Goal: Information Seeking & Learning: Learn about a topic

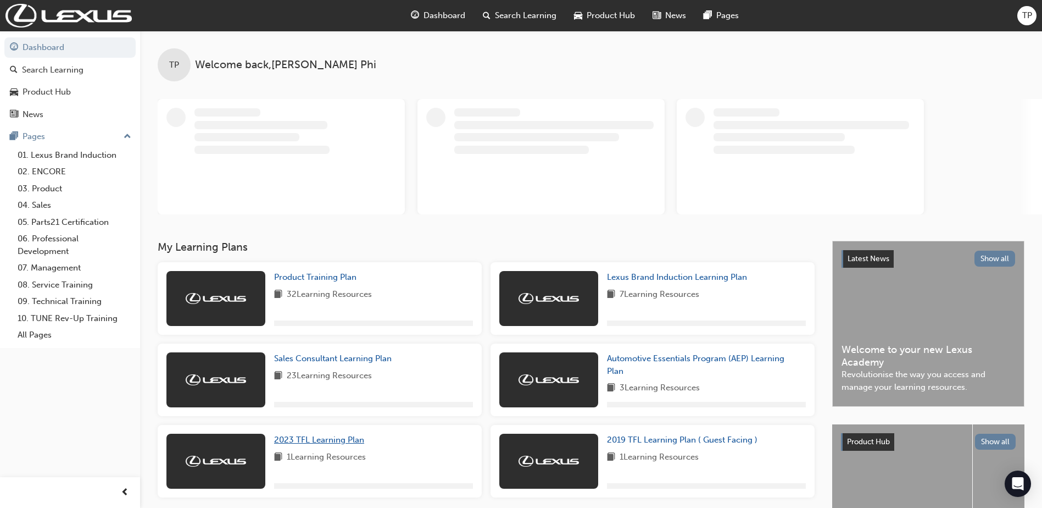
click at [327, 441] on span "2023 TFL Learning Plan" at bounding box center [319, 440] width 90 height 10
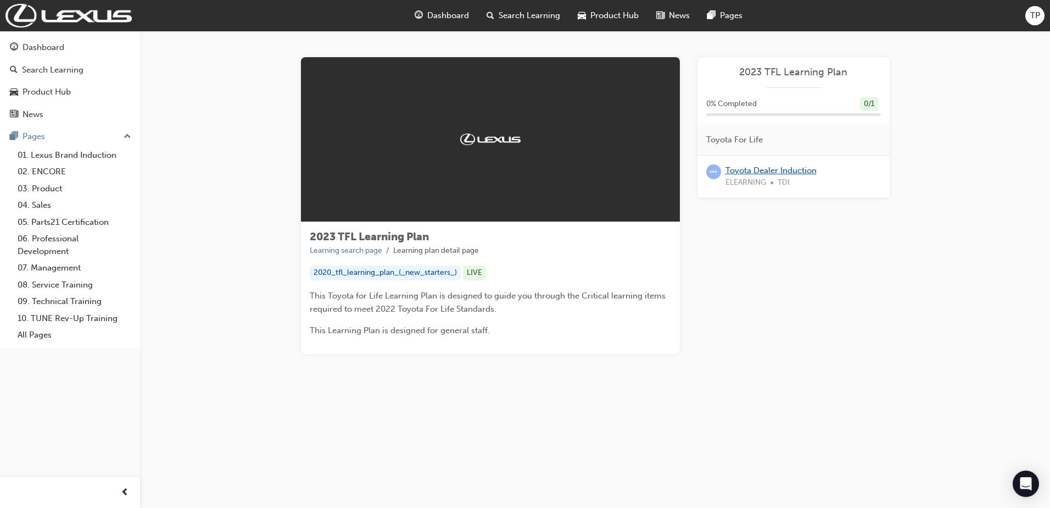
click at [745, 166] on link "Toyota Dealer Induction" at bounding box center [771, 170] width 91 height 10
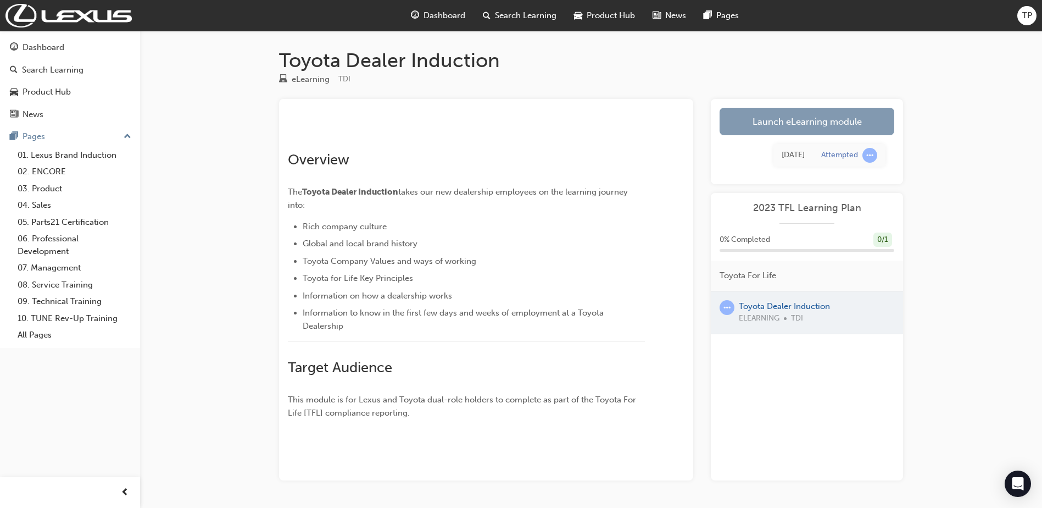
click at [837, 124] on link "Launch eLearning module" at bounding box center [807, 121] width 175 height 27
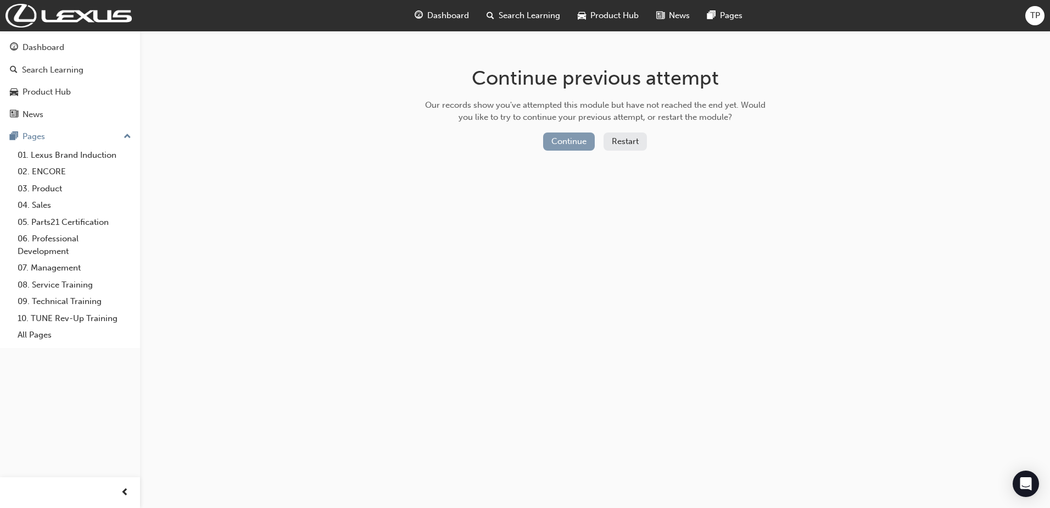
click at [573, 144] on button "Continue" at bounding box center [569, 141] width 52 height 18
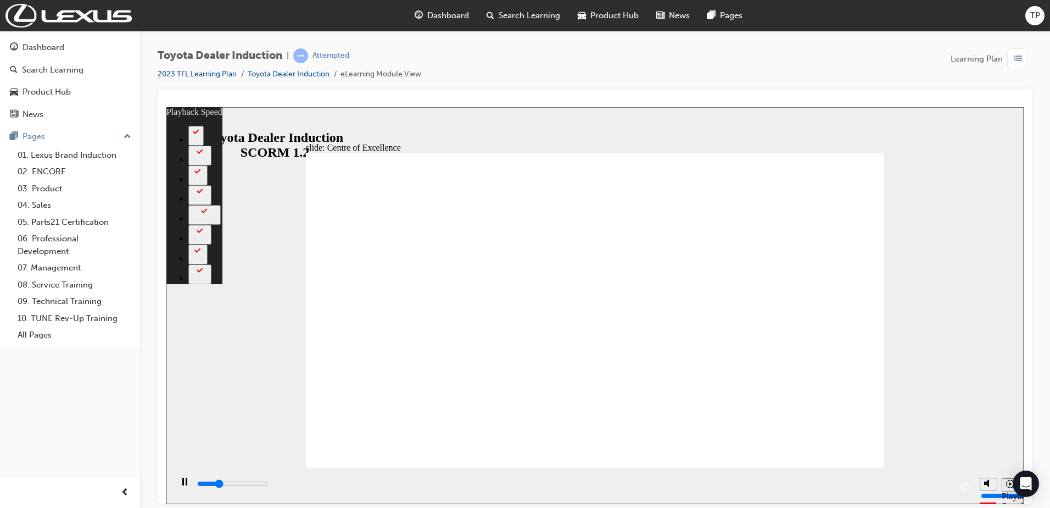
type input "4400"
type input "0"
type input "4600"
type input "0"
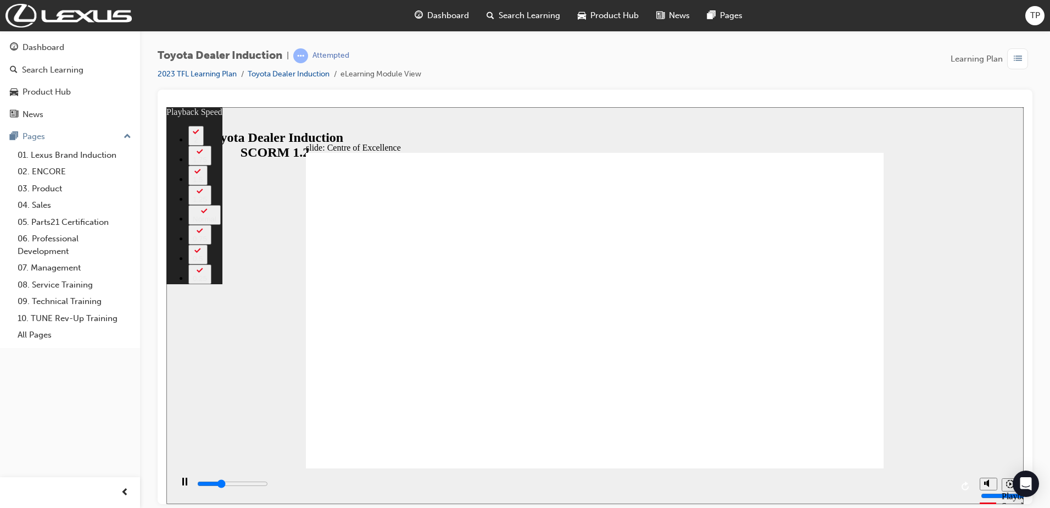
type input "4900"
type input "0"
type input "5200"
type input "1"
type input "5200"
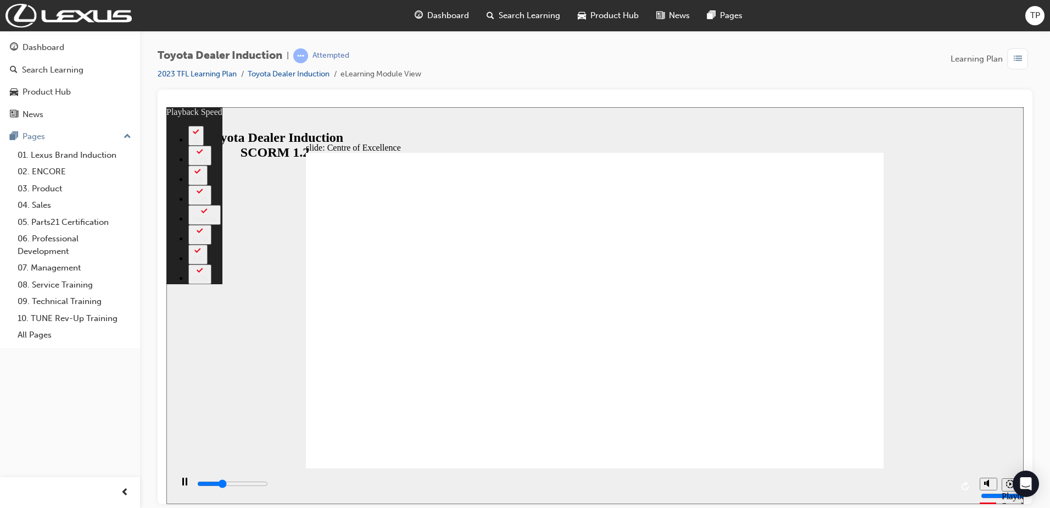
type input "82"
type input "5300"
type input "82"
type input "5400"
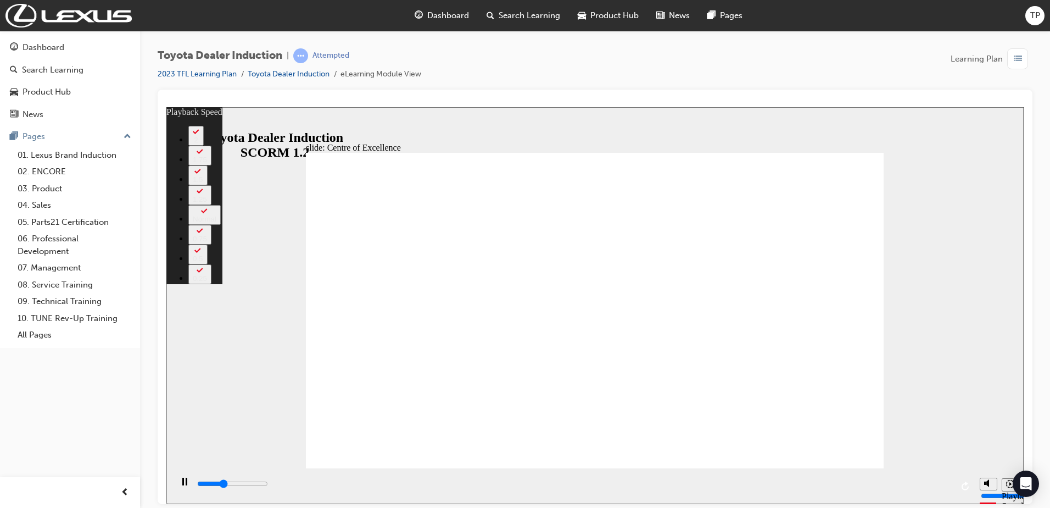
type input "82"
type input "5600"
type input "82"
type input "5900"
type input "82"
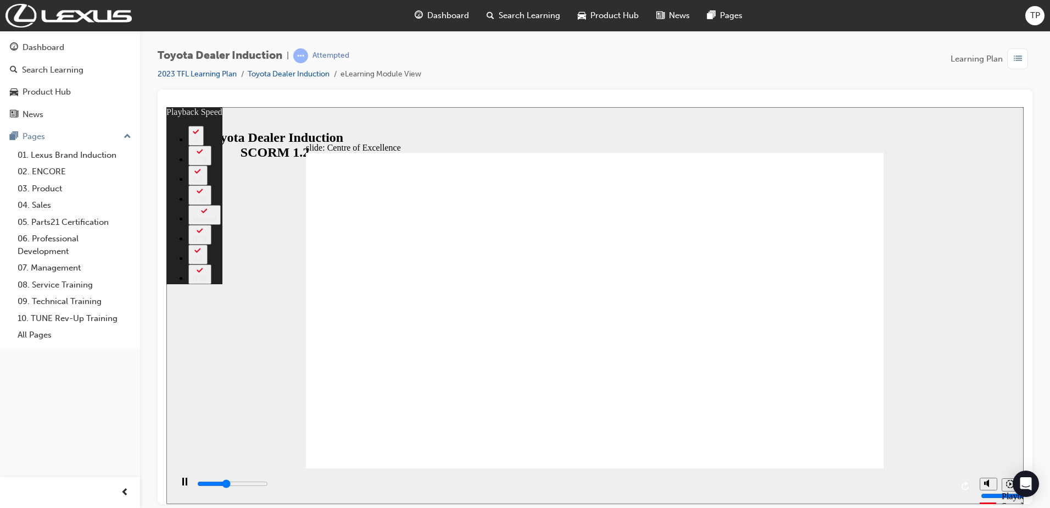
type input "6100"
type input "108"
type input "6200"
type input "108"
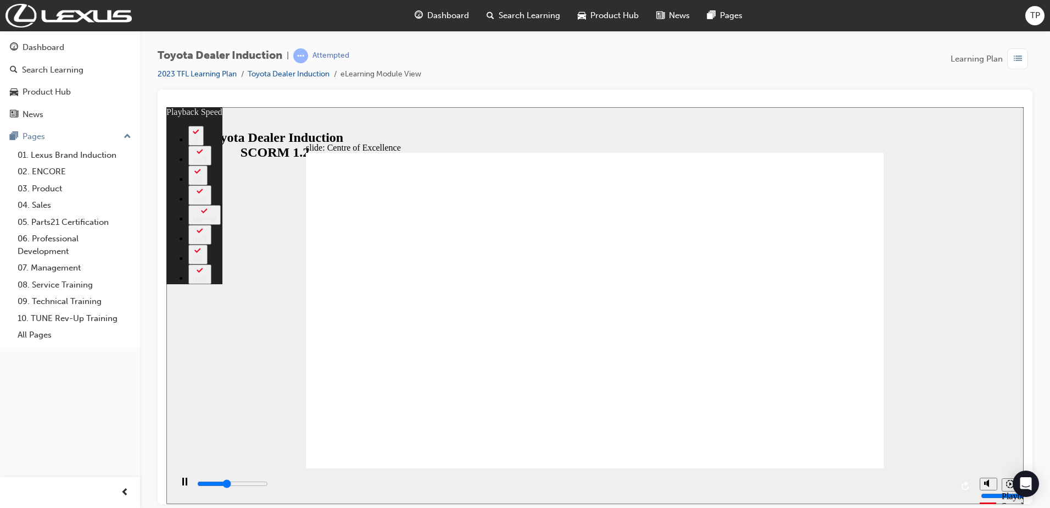
type input "6300"
type input "108"
type input "6600"
type input "108"
type input "6800"
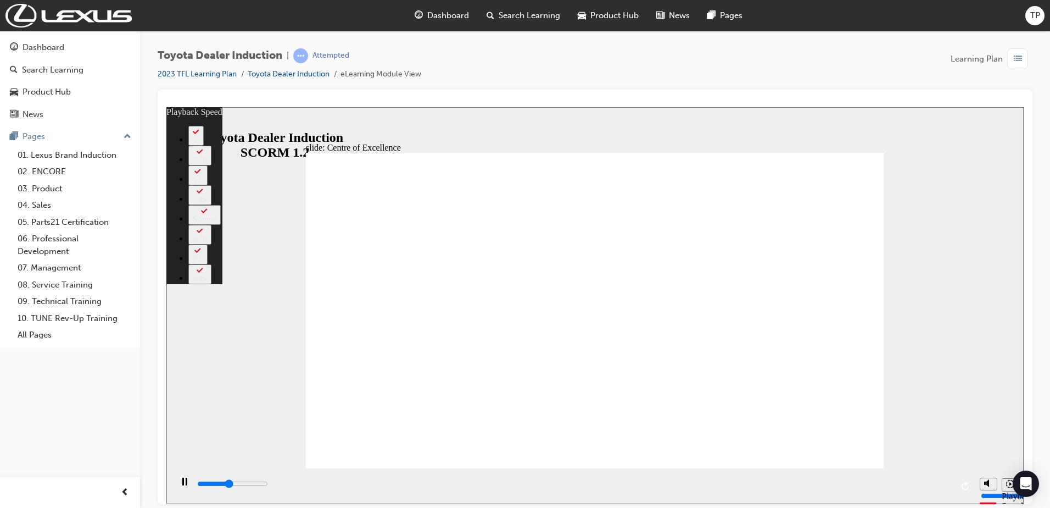
type input "108"
drag, startPoint x: 654, startPoint y: 450, endPoint x: 679, endPoint y: 446, distance: 25.1
type input "7100"
type input "108"
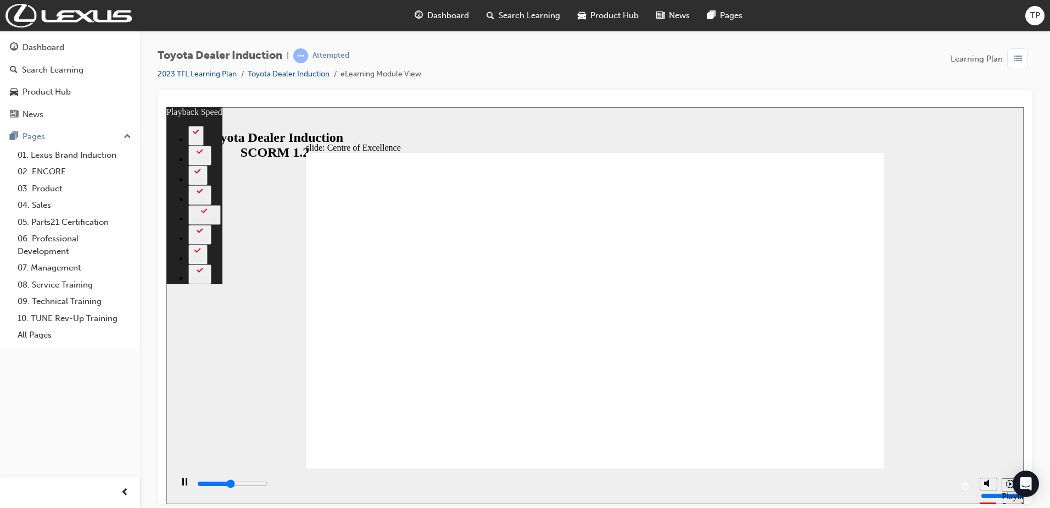
type input "7200"
type input "167"
type input "7200"
type input "167"
drag, startPoint x: 695, startPoint y: 442, endPoint x: 793, endPoint y: 448, distance: 97.4
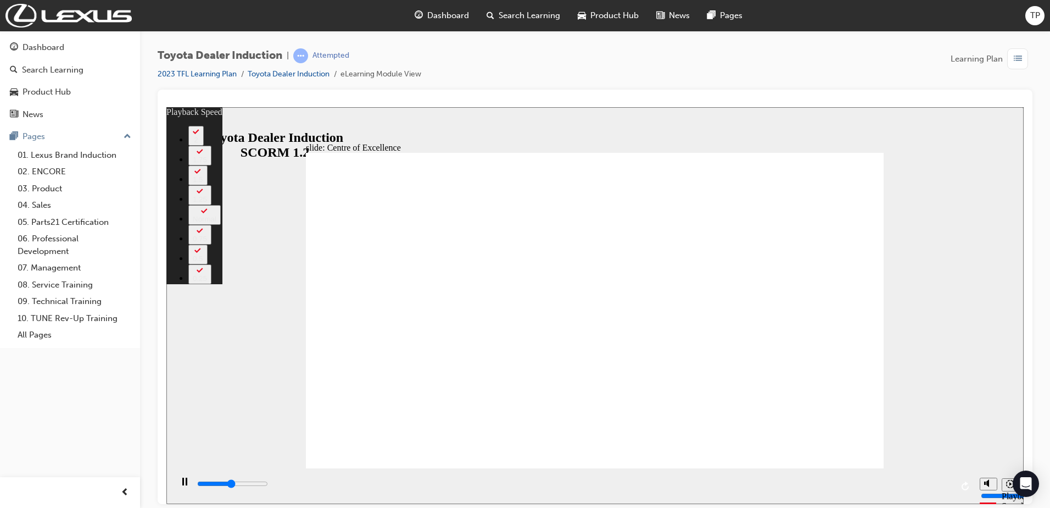
type input "7300"
type input "168"
type input "7400"
type input "168"
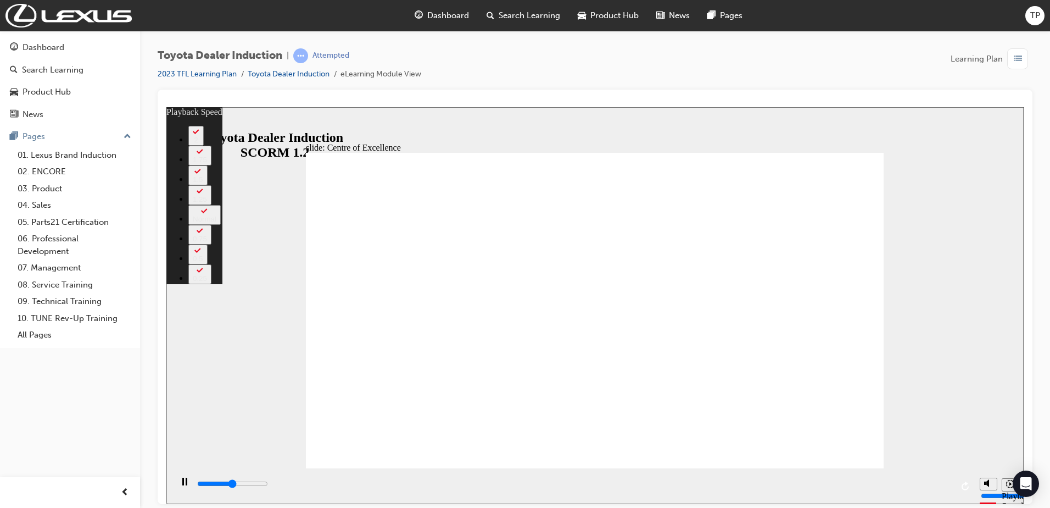
type input "7600"
type input "168"
type input "7900"
type input "211"
type input "7900"
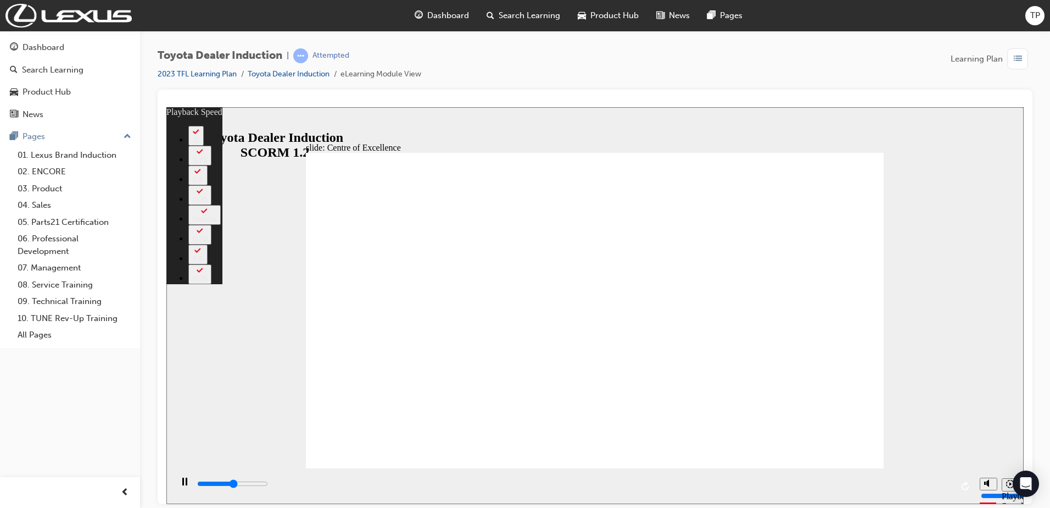
type input "211"
type input "8000"
type input "211"
type input "8200"
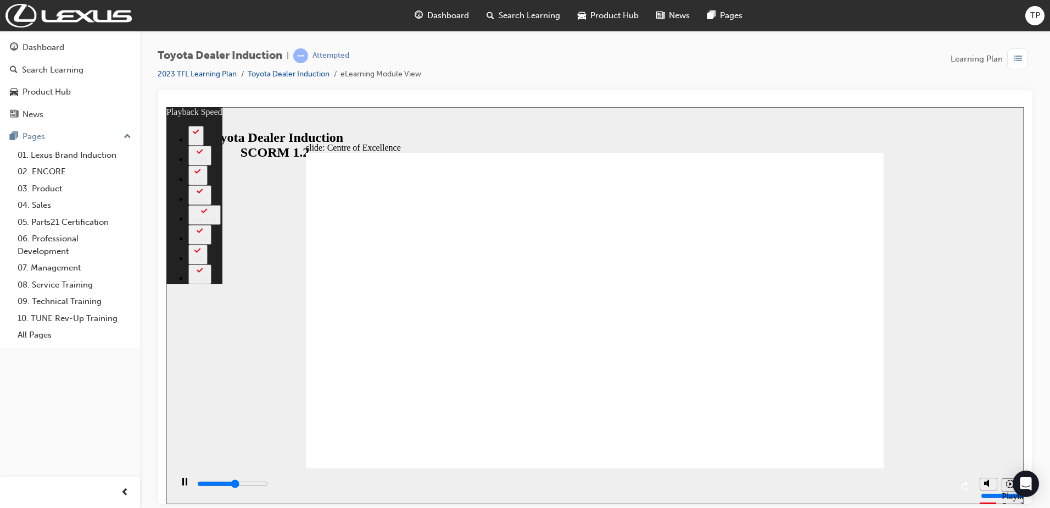
type input "211"
type input "8400"
type input "237"
type input "8400"
type input "237"
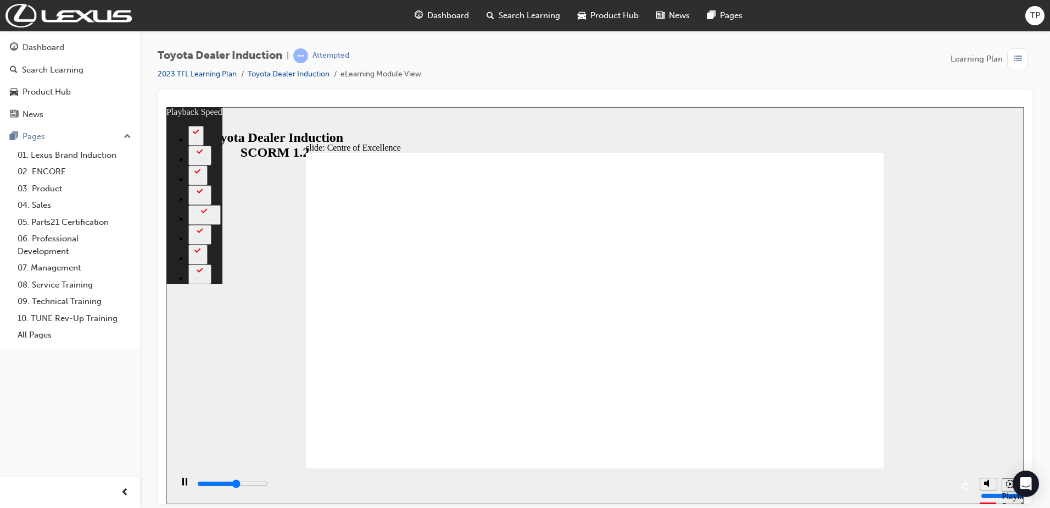
type input "8500"
type input "237"
type input "8600"
type input "237"
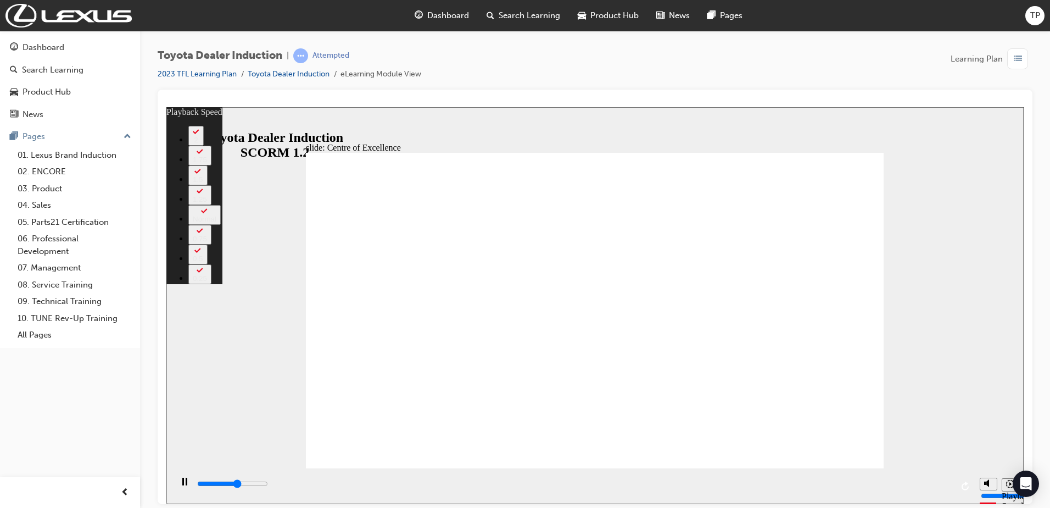
type input "8800"
type input "238"
type input "9100"
type input "238"
type input "9300"
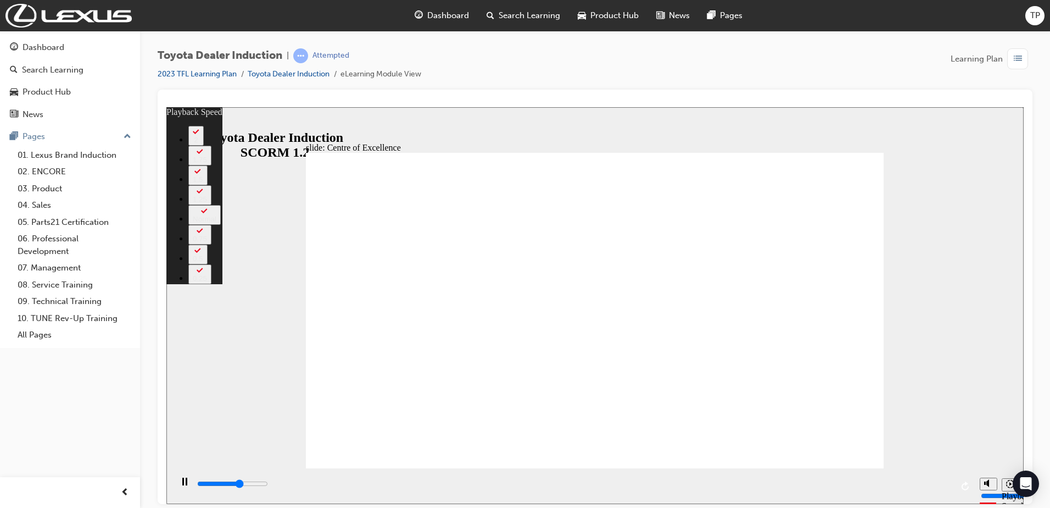
type input "238"
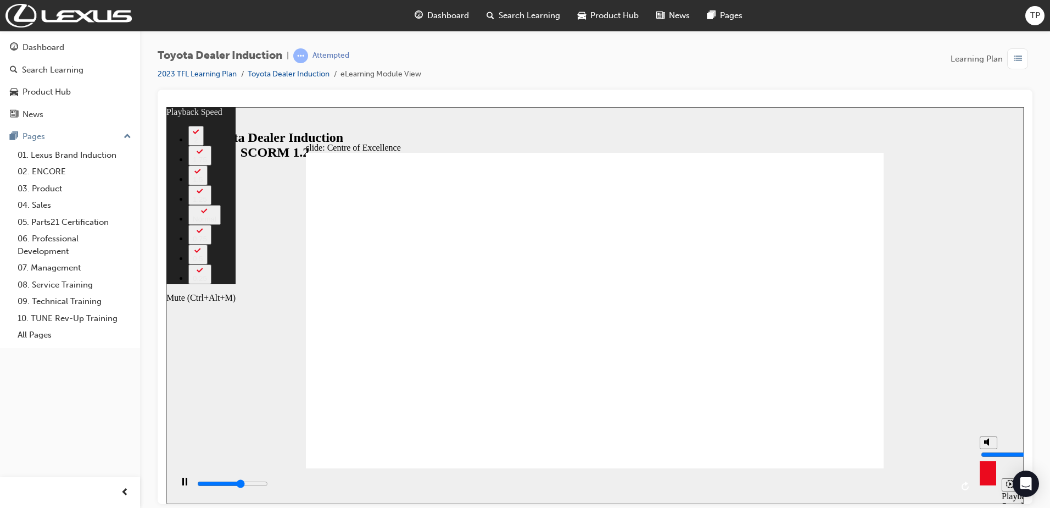
type input "9600"
type input "238"
type input "9900"
type input "239"
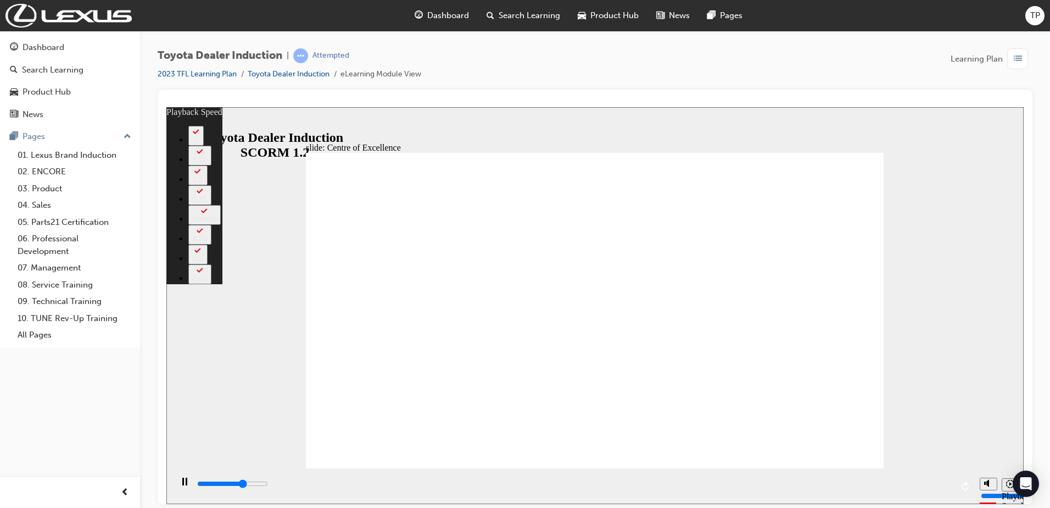
type input "10100"
type input "239"
type input "10400"
type input "239"
type input "10700"
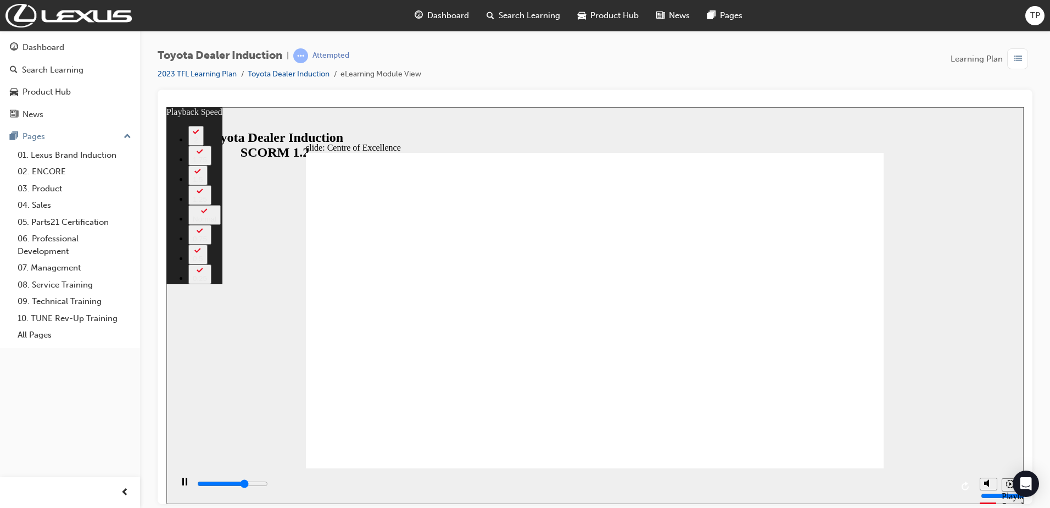
type input "239"
type input "10900"
type input "240"
type input "11200"
type input "240"
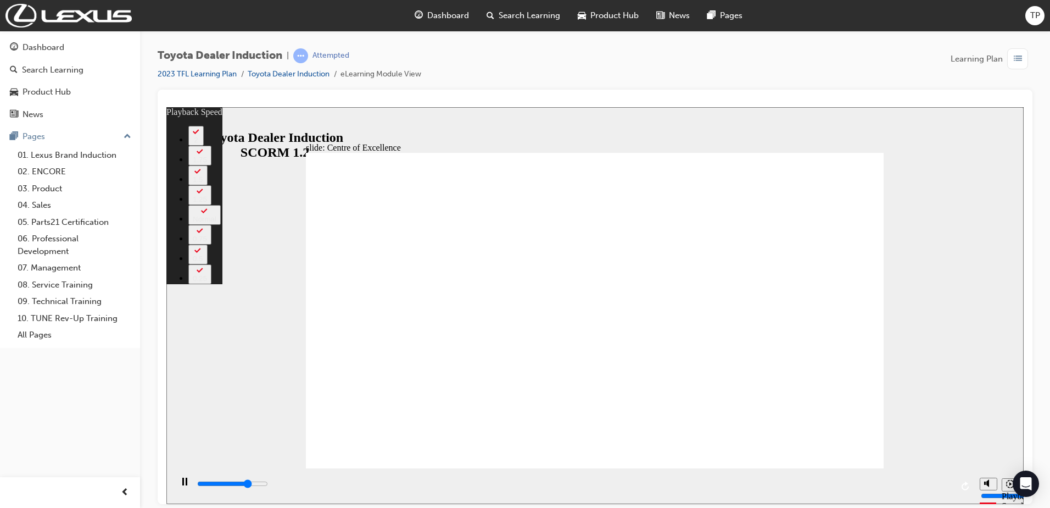
type input "11500"
type input "240"
type input "11700"
type input "241"
type input "12000"
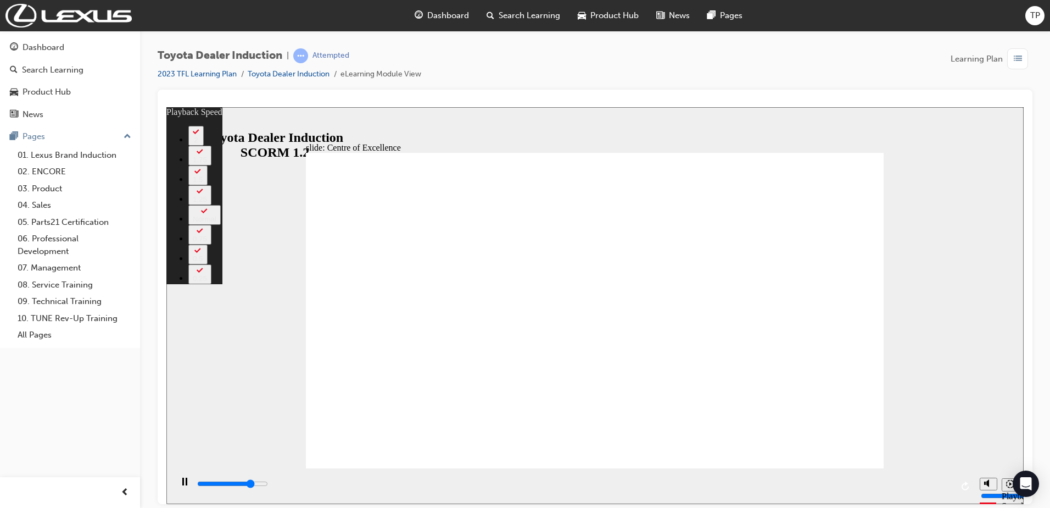
type input "241"
type input "12200"
type input "241"
type input "12500"
type input "241"
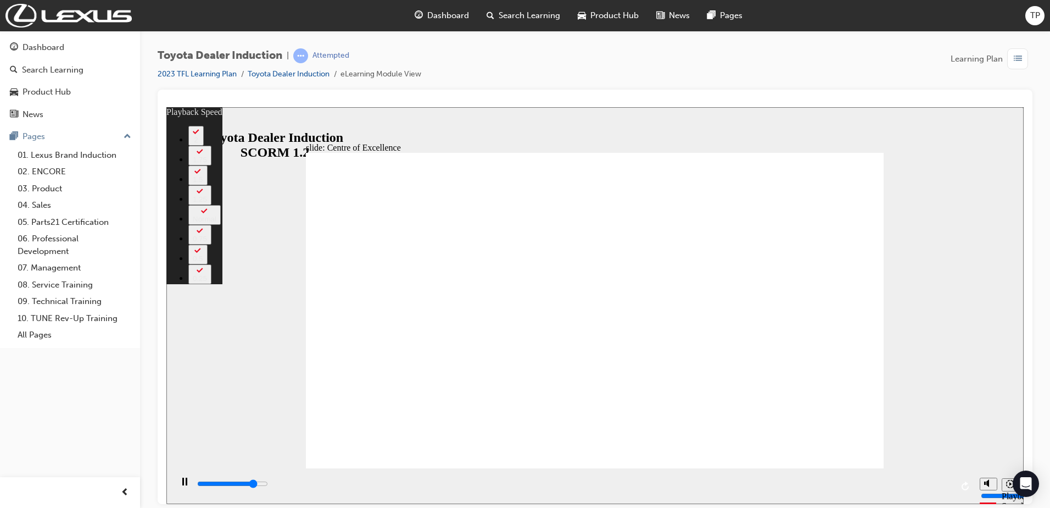
type input "12800"
type input "242"
type input "13100"
type input "242"
type input "13300"
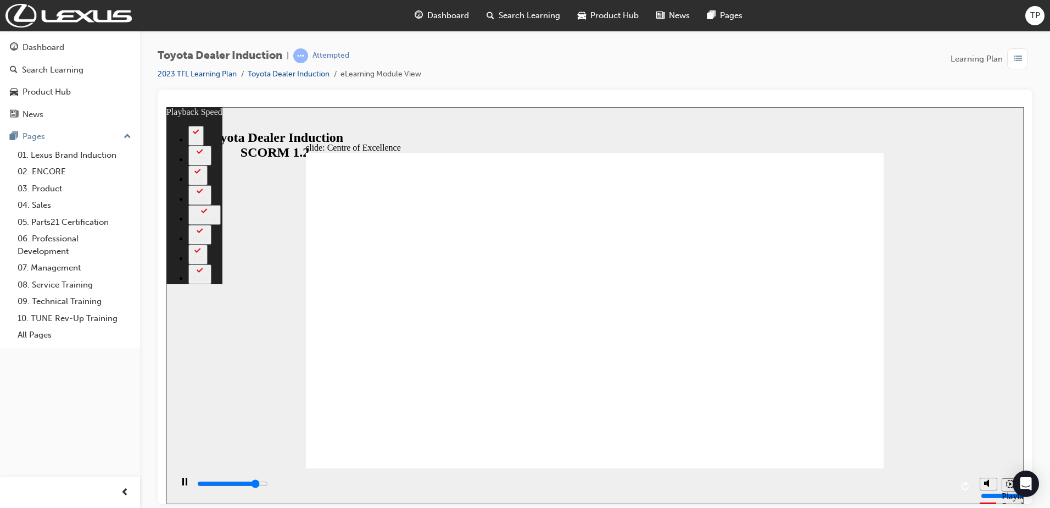
type input "242"
type input "13600"
type input "242"
type input "13800"
type input "243"
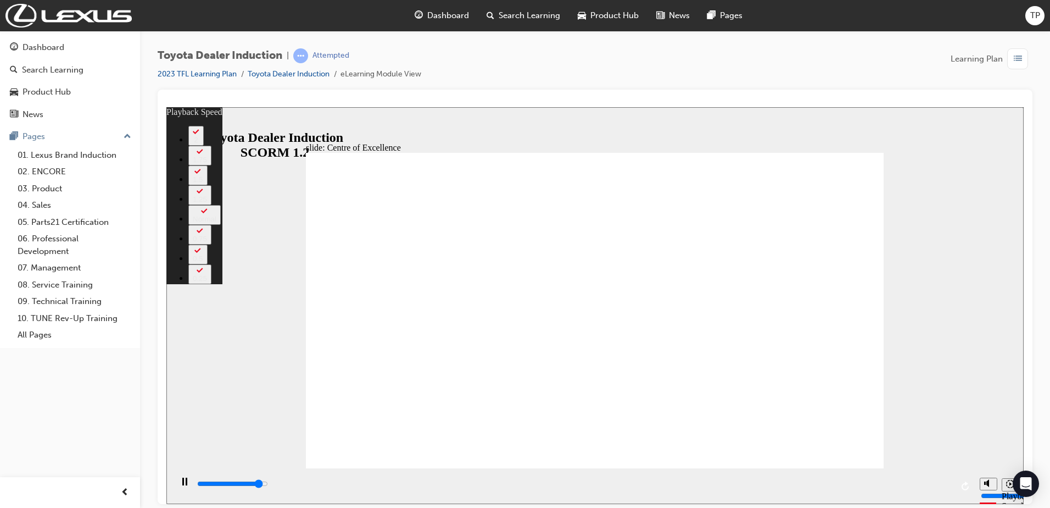
type input "14100"
type input "243"
type input "14400"
type input "243"
type input "14600"
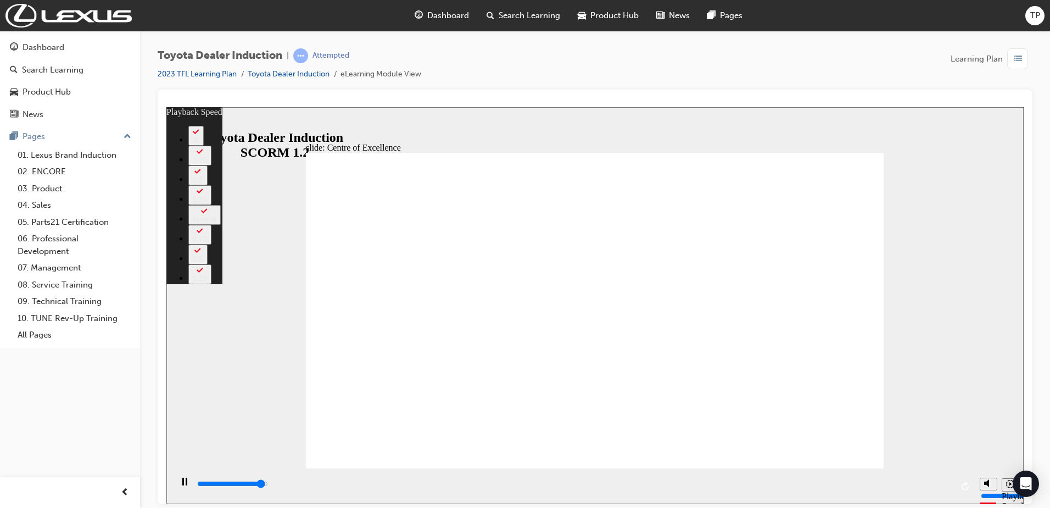
type input "243"
type input "14900"
type input "244"
type input "15200"
type input "244"
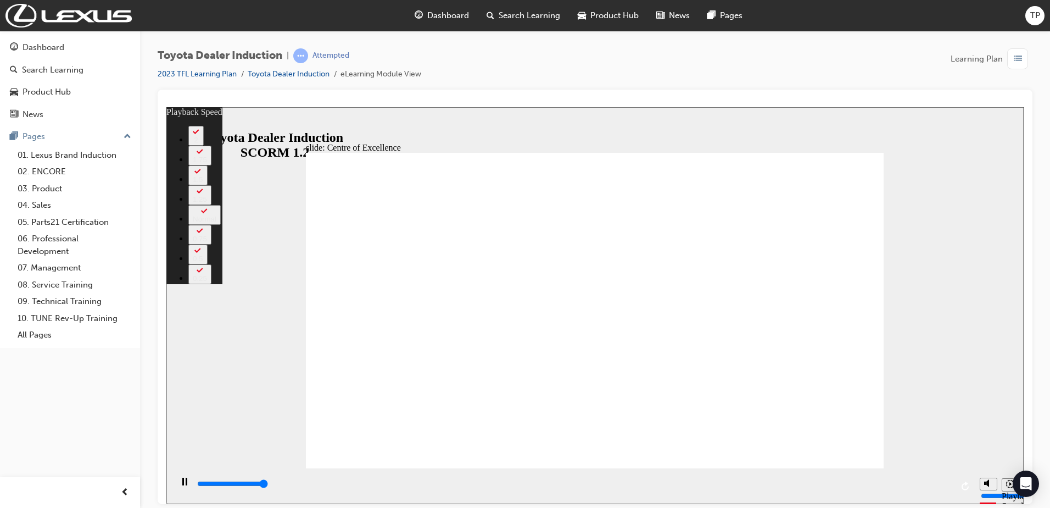
type input "15300"
type input "248"
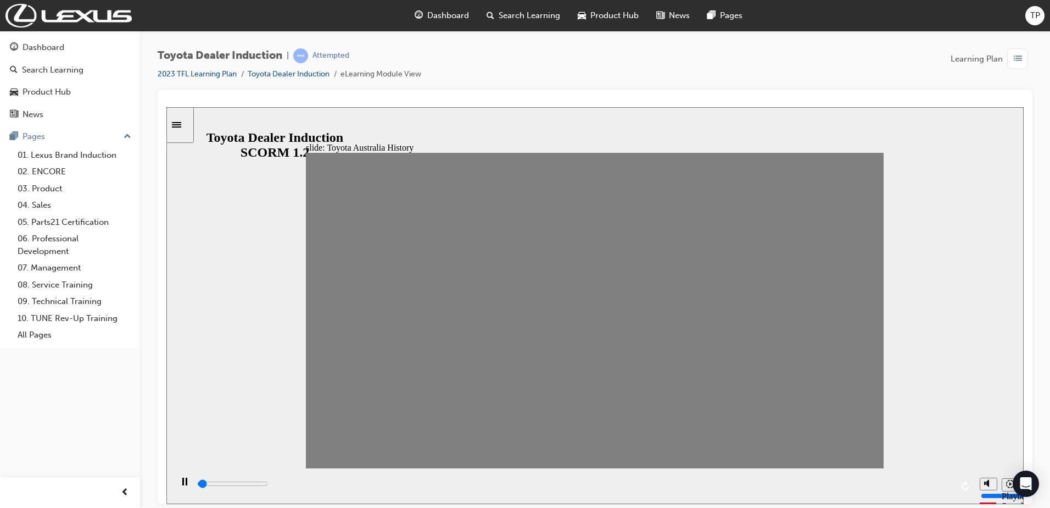
drag, startPoint x: 325, startPoint y: 314, endPoint x: 359, endPoint y: 314, distance: 34.6
drag, startPoint x: 359, startPoint y: 314, endPoint x: 377, endPoint y: 314, distance: 17.6
drag, startPoint x: 382, startPoint y: 313, endPoint x: 423, endPoint y: 315, distance: 41.2
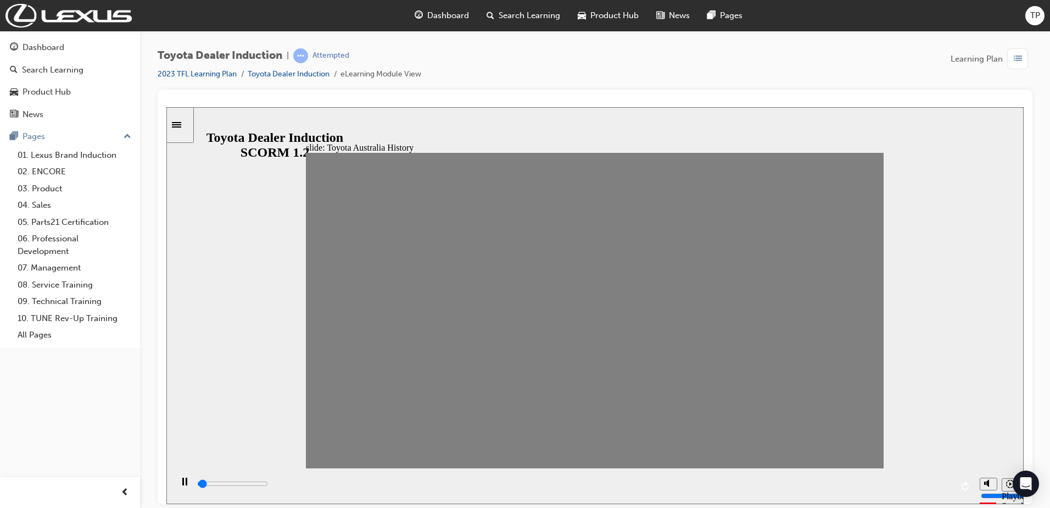
drag, startPoint x: 378, startPoint y: 314, endPoint x: 405, endPoint y: 316, distance: 27.0
drag, startPoint x: 405, startPoint y: 316, endPoint x: 424, endPoint y: 317, distance: 18.7
drag, startPoint x: 437, startPoint y: 313, endPoint x: 467, endPoint y: 311, distance: 30.3
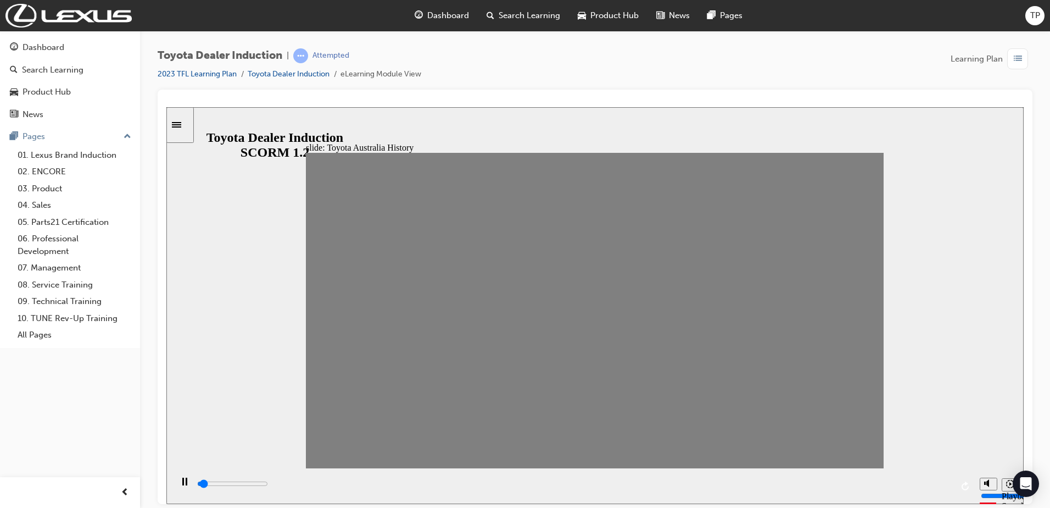
drag, startPoint x: 467, startPoint y: 315, endPoint x: 484, endPoint y: 315, distance: 16.5
drag, startPoint x: 484, startPoint y: 318, endPoint x: 505, endPoint y: 316, distance: 21.0
drag, startPoint x: 510, startPoint y: 317, endPoint x: 531, endPoint y: 317, distance: 20.3
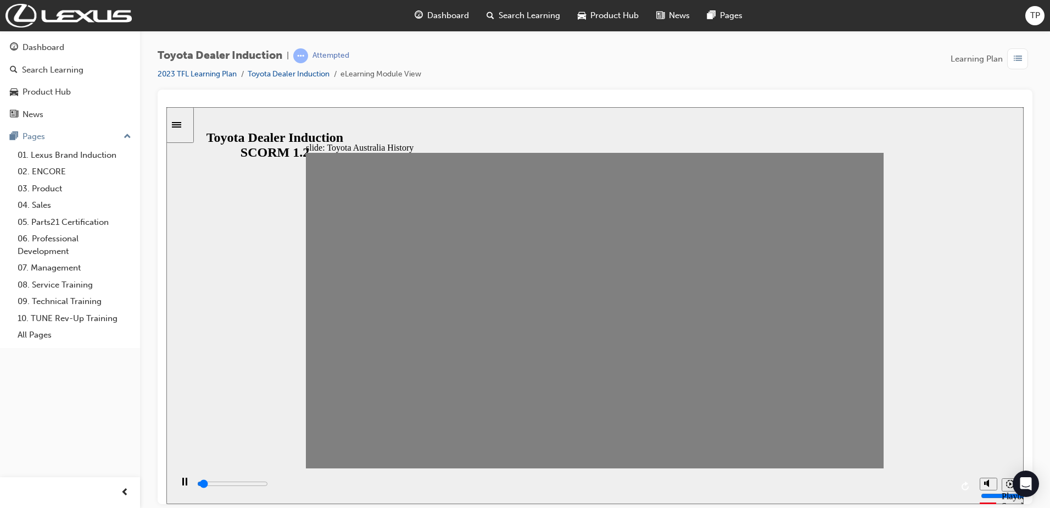
drag, startPoint x: 541, startPoint y: 311, endPoint x: 568, endPoint y: 314, distance: 27.6
drag, startPoint x: 541, startPoint y: 312, endPoint x: 565, endPoint y: 319, distance: 25.1
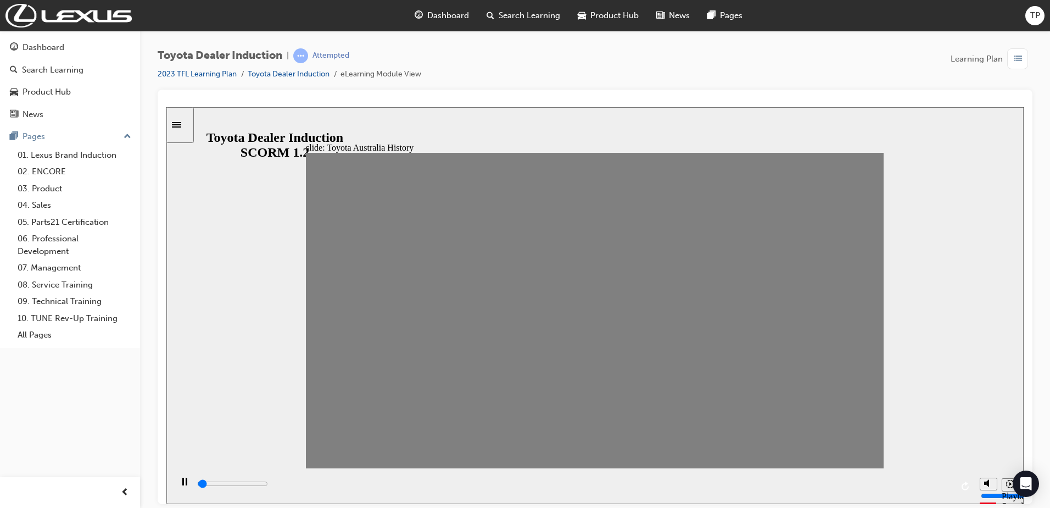
drag, startPoint x: 547, startPoint y: 319, endPoint x: 567, endPoint y: 325, distance: 21.4
drag, startPoint x: 553, startPoint y: 313, endPoint x: 607, endPoint y: 315, distance: 53.9
drag, startPoint x: 574, startPoint y: 314, endPoint x: 605, endPoint y: 315, distance: 30.8
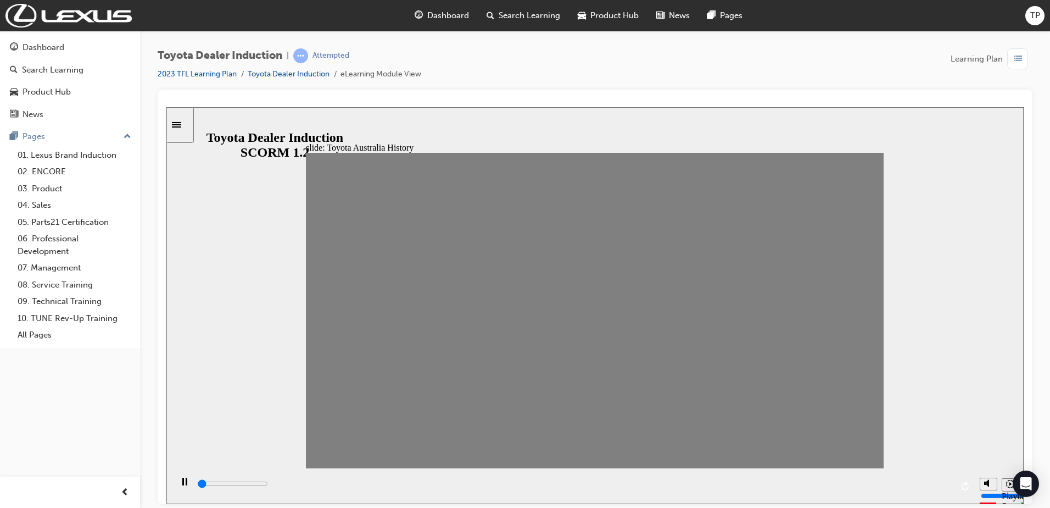
drag, startPoint x: 588, startPoint y: 316, endPoint x: 615, endPoint y: 319, distance: 27.1
drag, startPoint x: 616, startPoint y: 318, endPoint x: 666, endPoint y: 318, distance: 50.0
drag, startPoint x: 657, startPoint y: 318, endPoint x: 634, endPoint y: 319, distance: 23.1
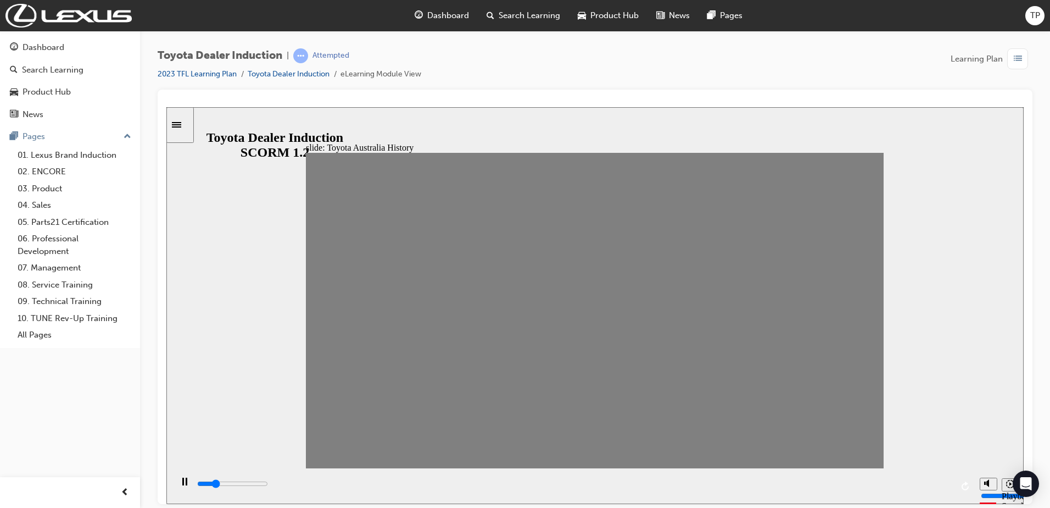
type input "0"
type input "12"
drag, startPoint x: 672, startPoint y: 322, endPoint x: 649, endPoint y: 313, distance: 24.2
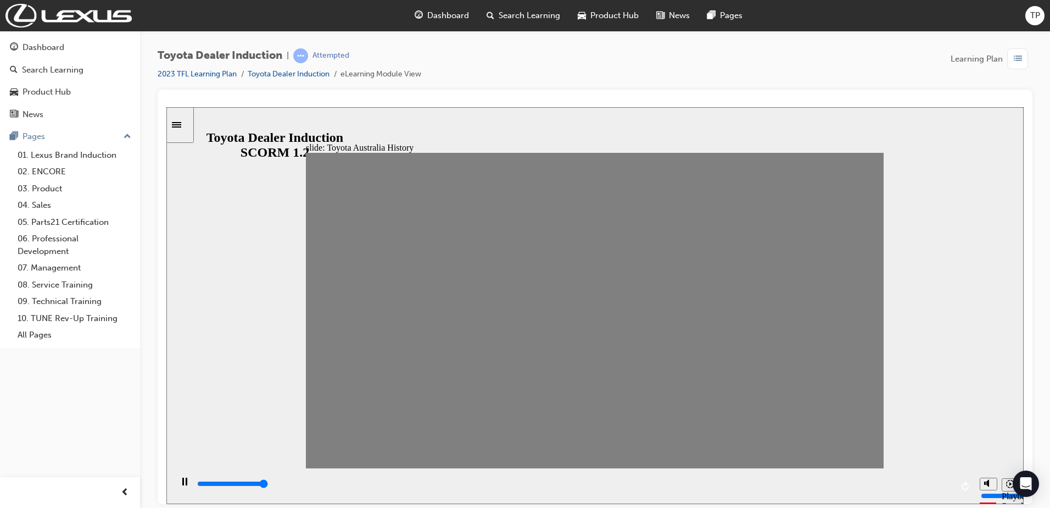
type input "0"
type input "13"
drag, startPoint x: 653, startPoint y: 318, endPoint x: 667, endPoint y: 320, distance: 14.5
drag, startPoint x: 681, startPoint y: 324, endPoint x: 694, endPoint y: 316, distance: 15.7
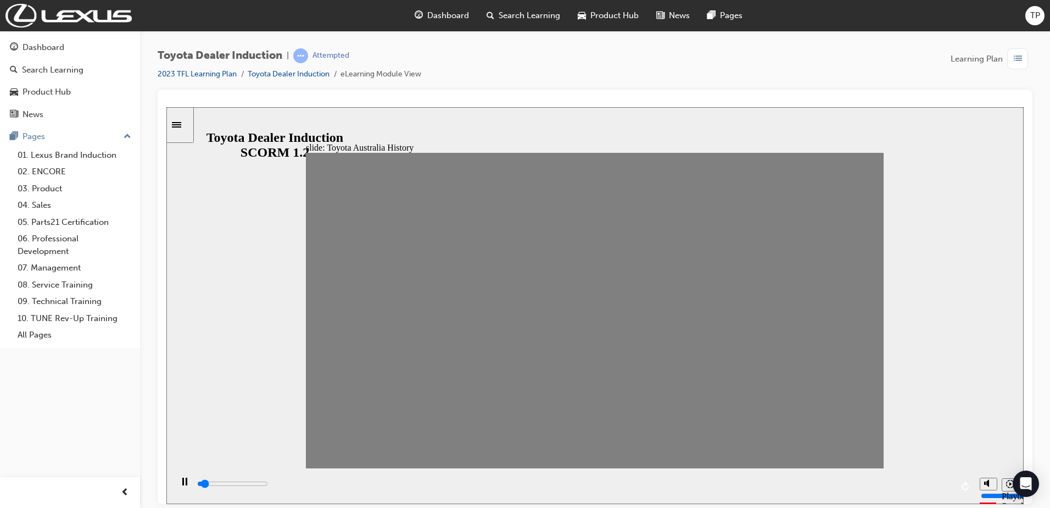
drag, startPoint x: 705, startPoint y: 326, endPoint x: 726, endPoint y: 318, distance: 22.6
drag, startPoint x: 723, startPoint y: 317, endPoint x: 752, endPoint y: 321, distance: 29.4
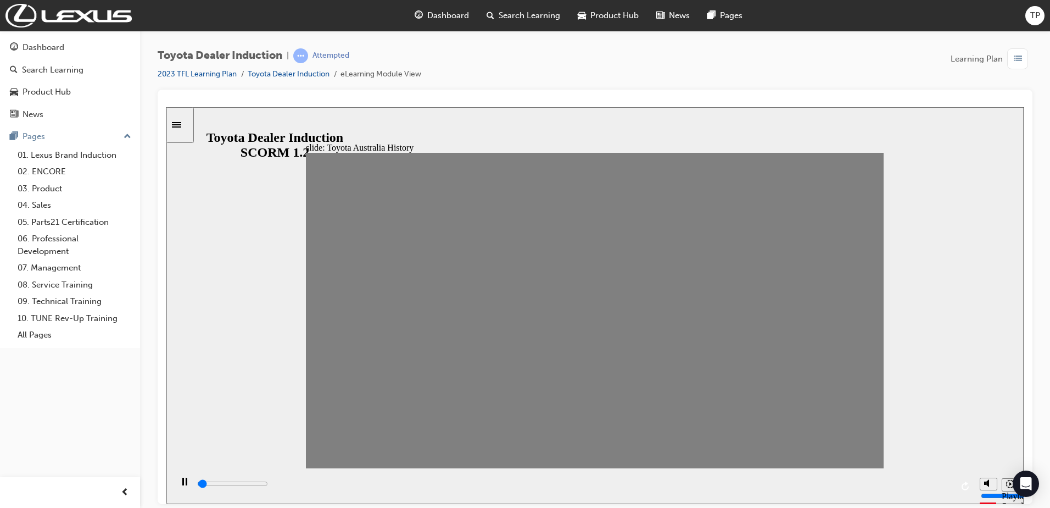
drag, startPoint x: 748, startPoint y: 308, endPoint x: 768, endPoint y: 308, distance: 20.3
drag, startPoint x: 778, startPoint y: 314, endPoint x: 807, endPoint y: 313, distance: 28.6
drag, startPoint x: 809, startPoint y: 313, endPoint x: 845, endPoint y: 313, distance: 35.7
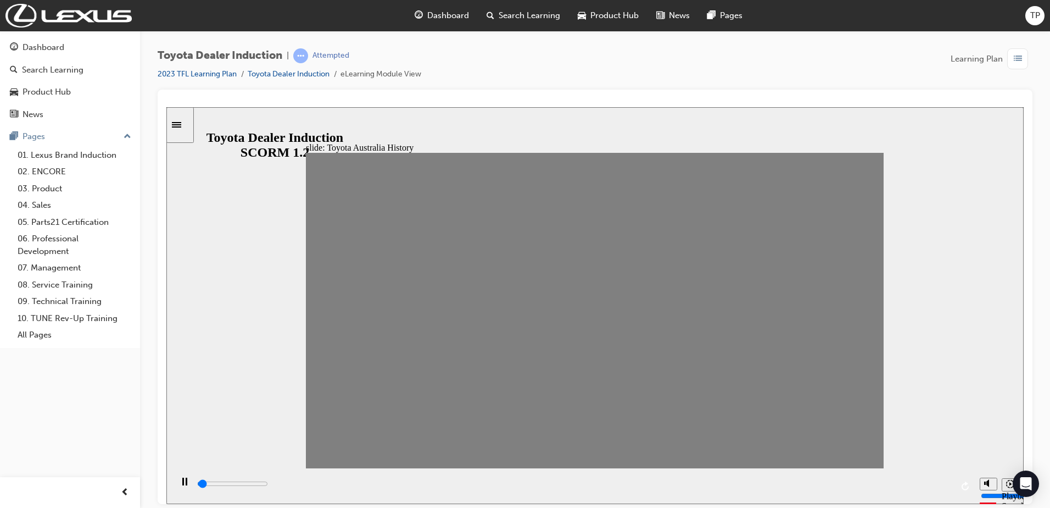
drag, startPoint x: 808, startPoint y: 316, endPoint x: 834, endPoint y: 319, distance: 26.0
drag, startPoint x: 832, startPoint y: 310, endPoint x: 849, endPoint y: 316, distance: 18.6
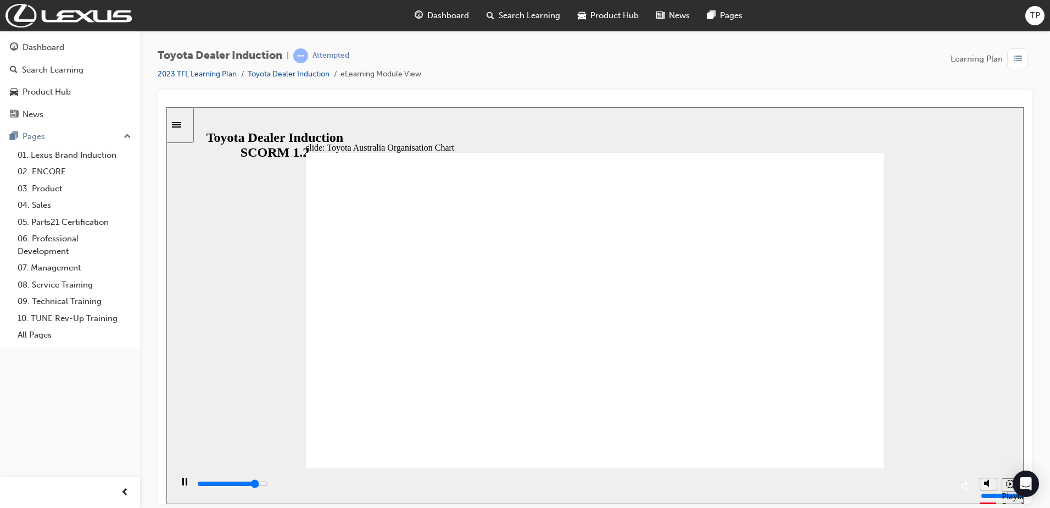
type input "4500"
radio input "true"
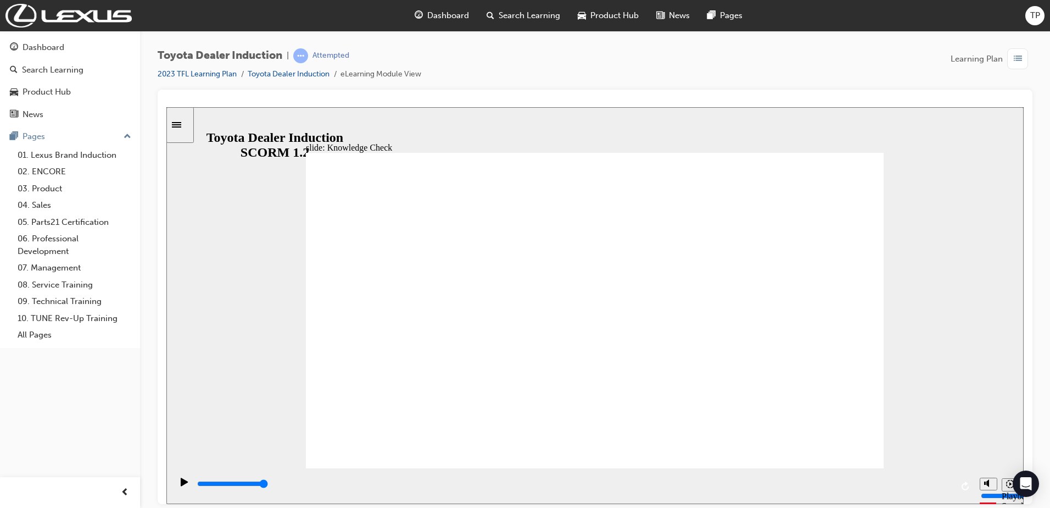
type input "2200"
radio input "true"
type input "1100"
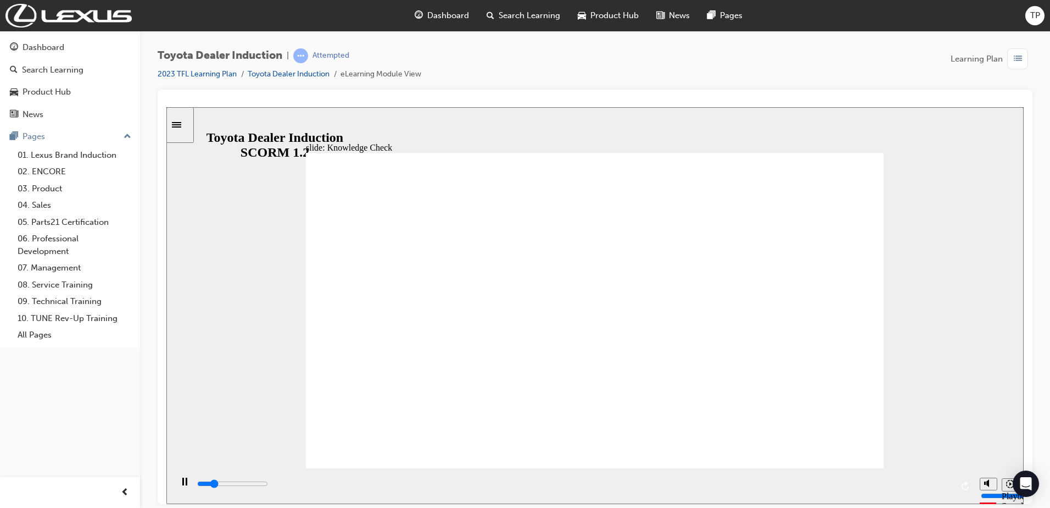
radio input "true"
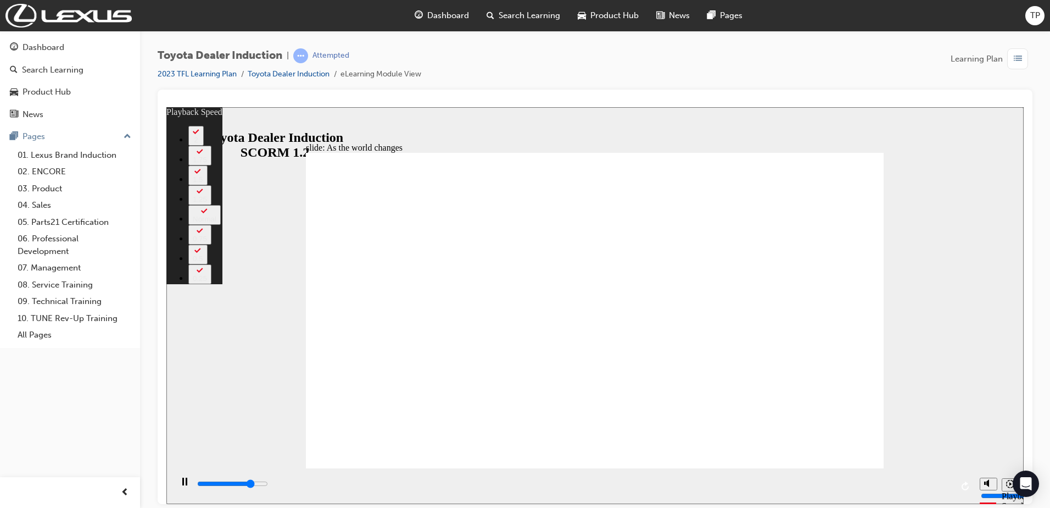
type input "7300"
type input "0"
type input "7600"
type input "1"
type input "7800"
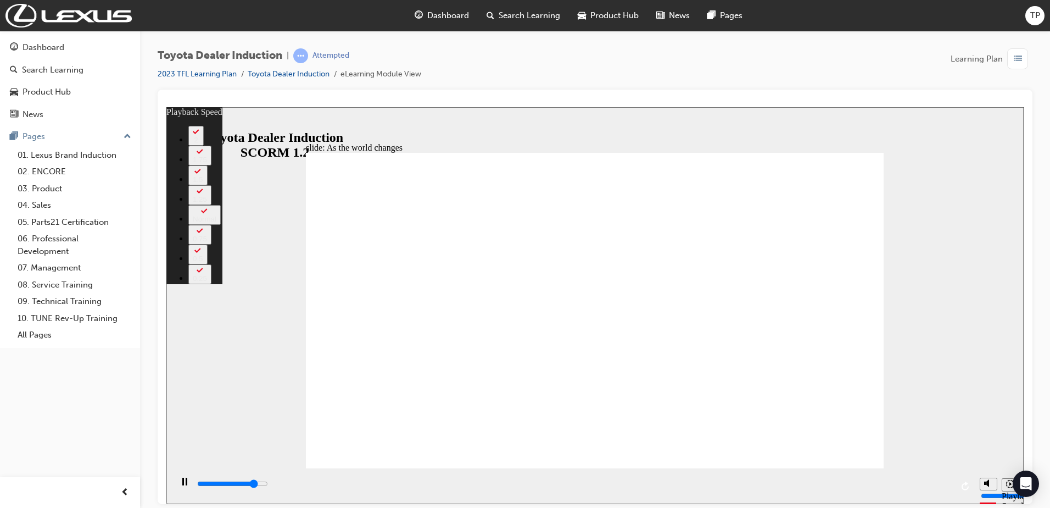
type input "1"
type input "8100"
type input "1"
type input "8300"
type input "1"
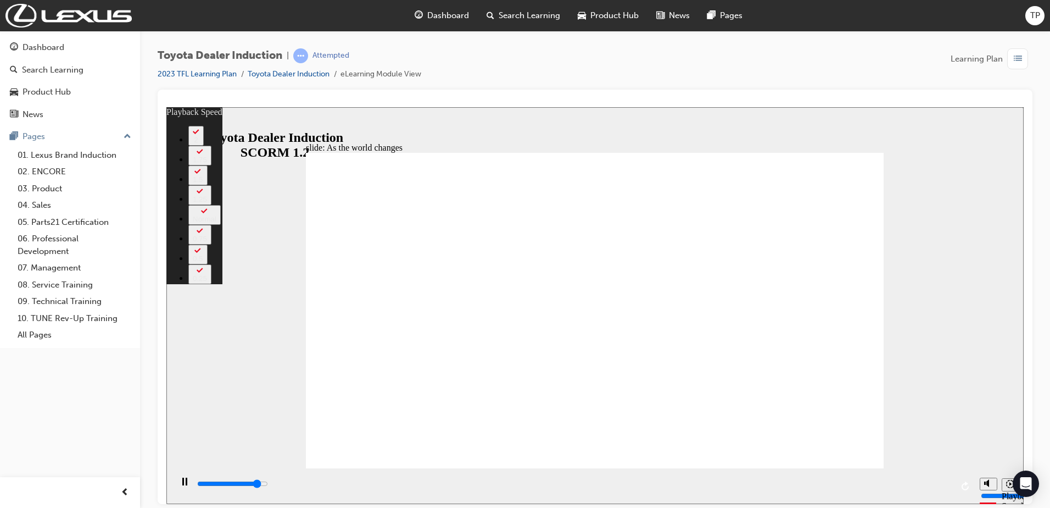
type input "8400"
type input "1"
type input "8600"
type input "2"
type input "8900"
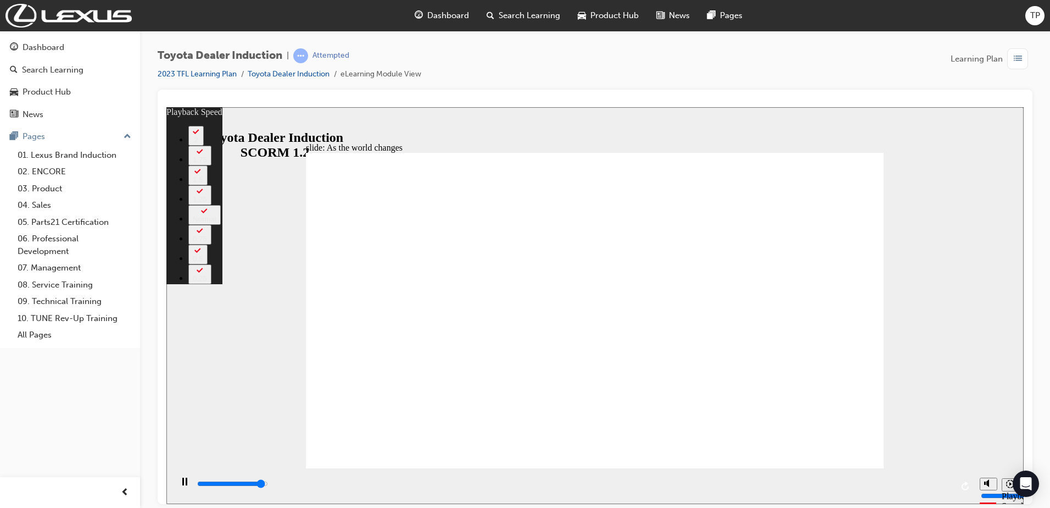
type input "2"
type input "9200"
type input "2"
type input "9200"
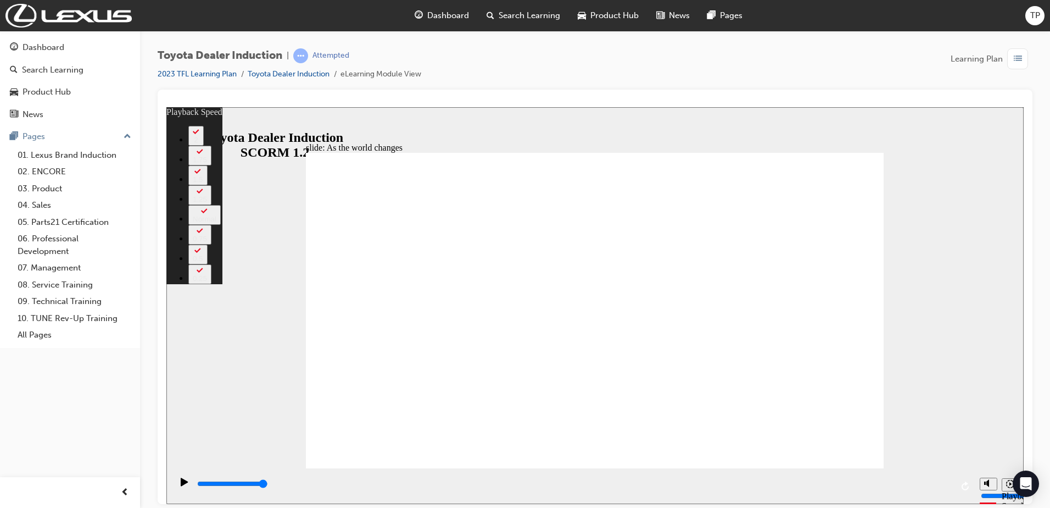
drag, startPoint x: 475, startPoint y: 445, endPoint x: 484, endPoint y: 445, distance: 9.3
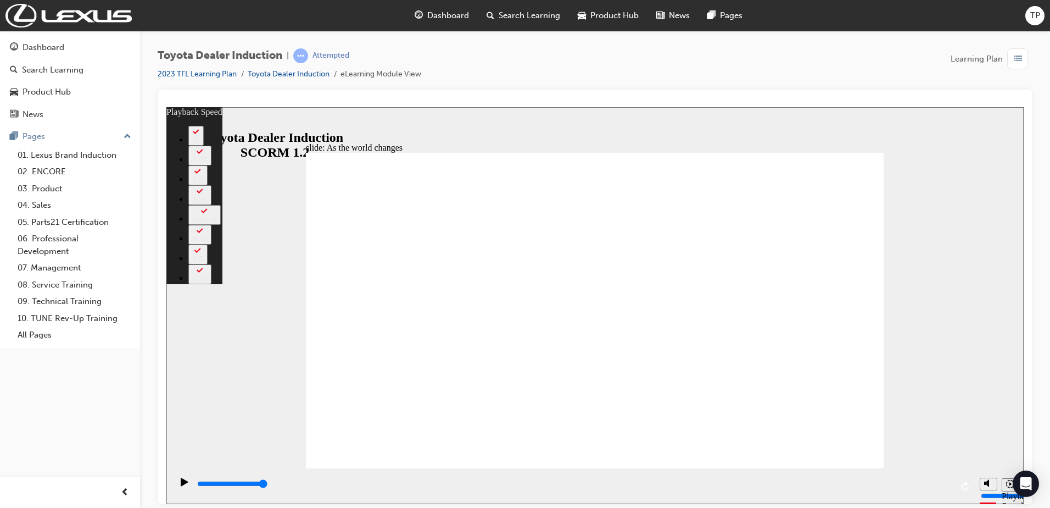
drag, startPoint x: 845, startPoint y: 448, endPoint x: 876, endPoint y: 446, distance: 30.3
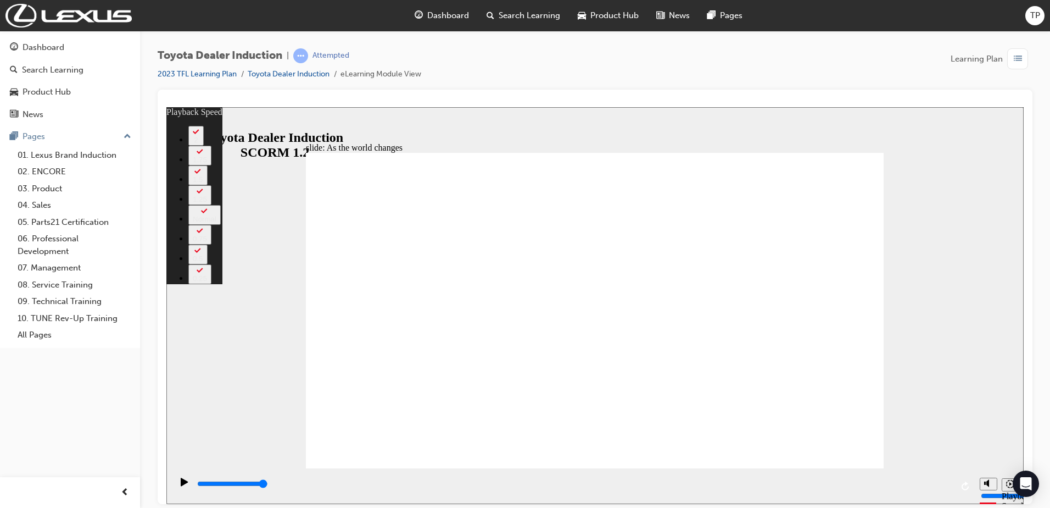
type input "128"
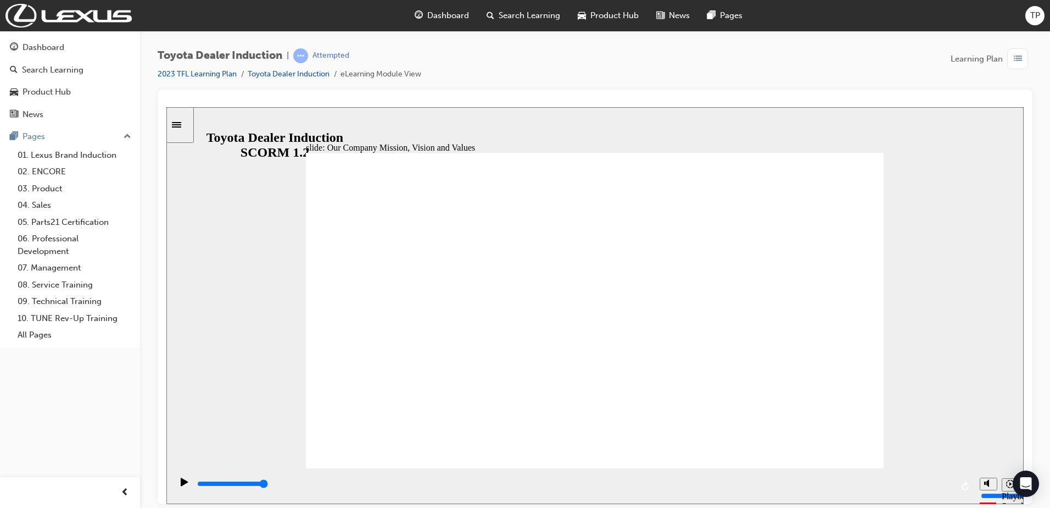
drag, startPoint x: 838, startPoint y: 447, endPoint x: 839, endPoint y: 436, distance: 11.0
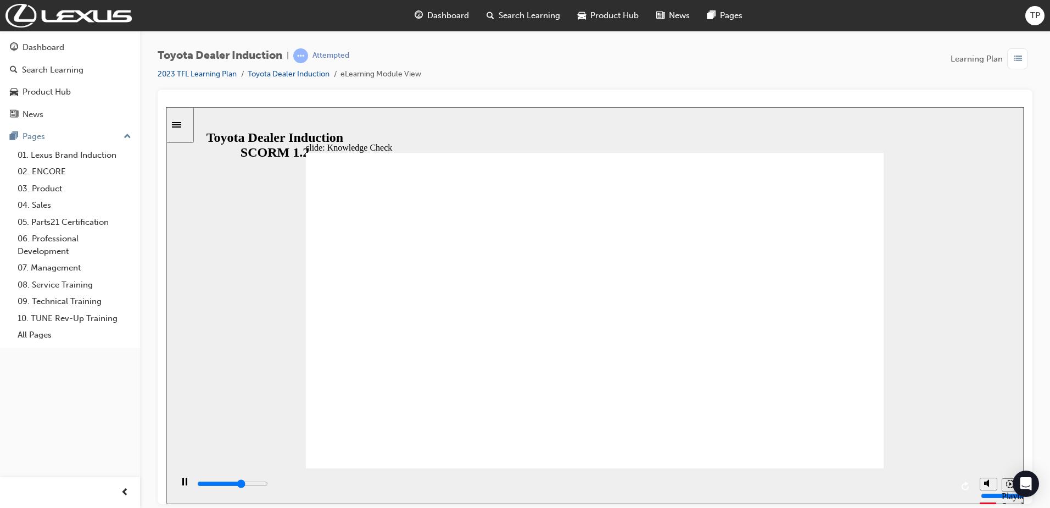
type input "5000"
type input "c"
type input "cr"
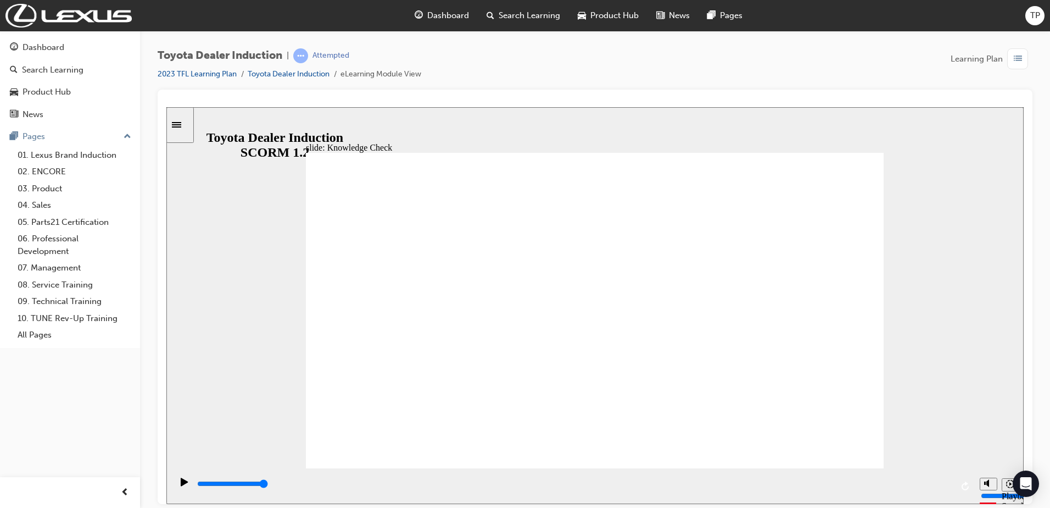
type input "cr"
type input "cra"
type input "craf"
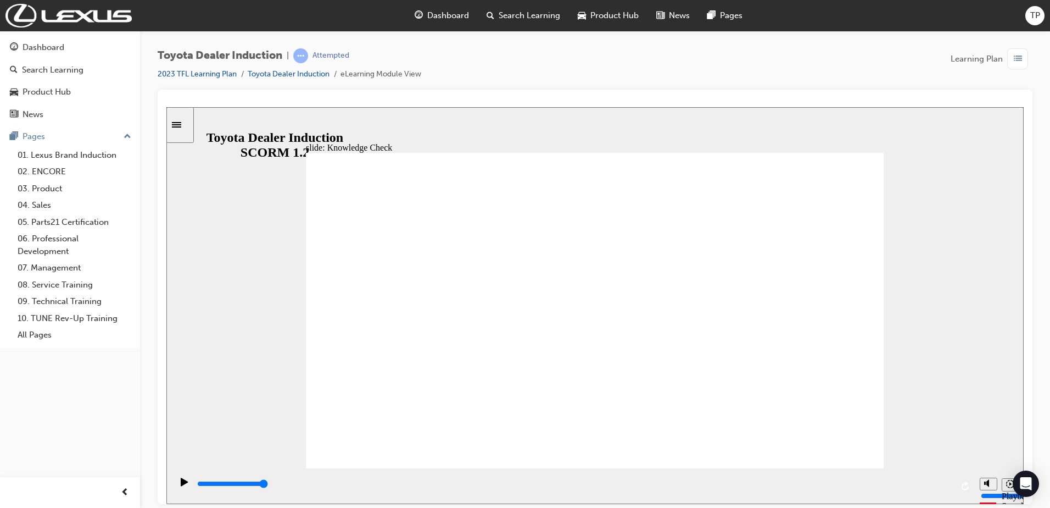
type input "crafe"
type input "crafe\"
type input "crafe"
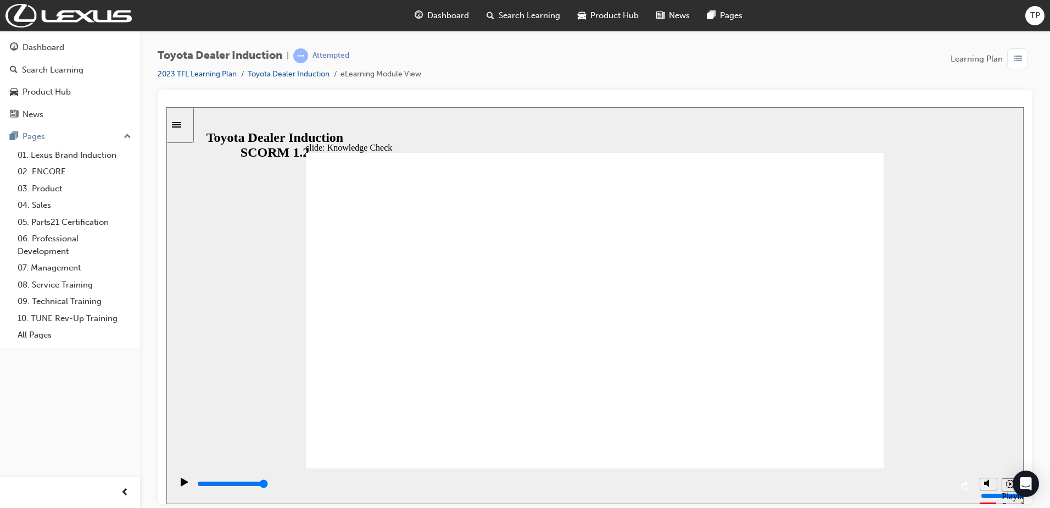
type input "crafe"
type input "craf"
type input "craft"
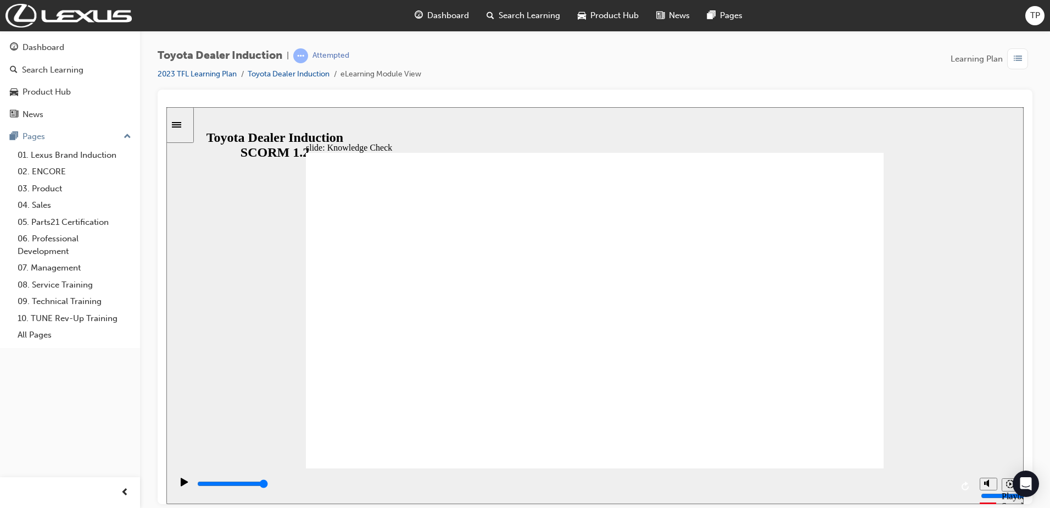
type input "craftm"
type input "craftma"
type input "craftman"
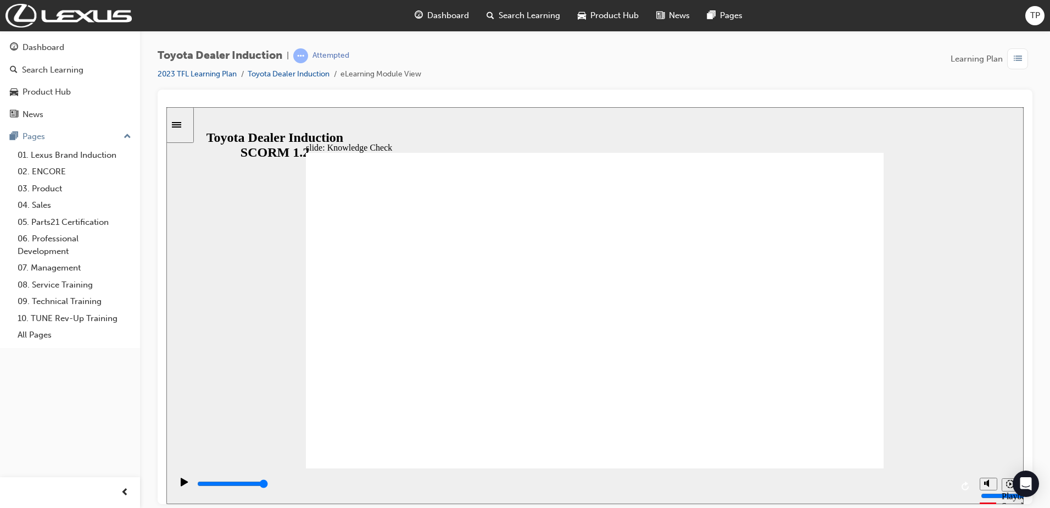
type input "craftman"
type input "craftmans"
type input "craftmansh"
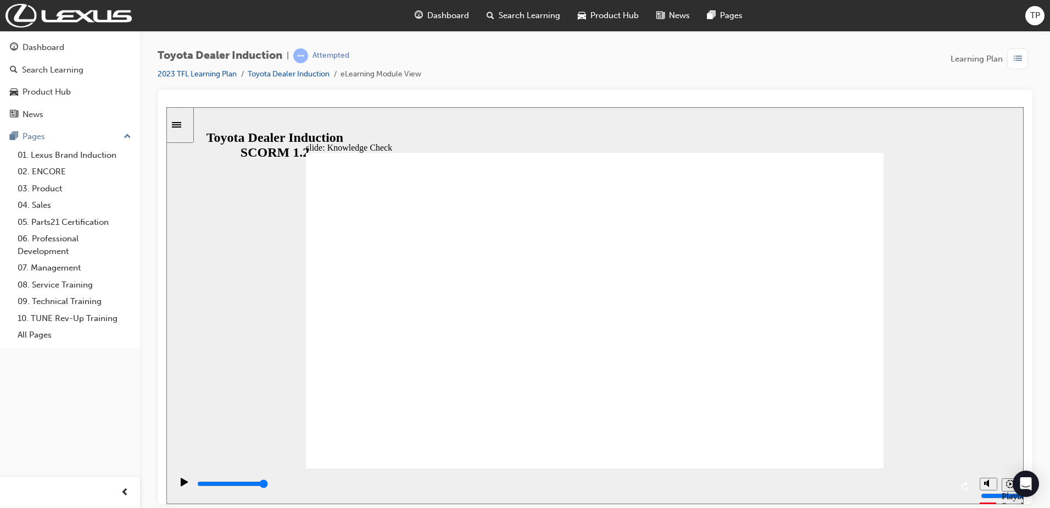
type input "craftmanshi"
type input "craftmanship"
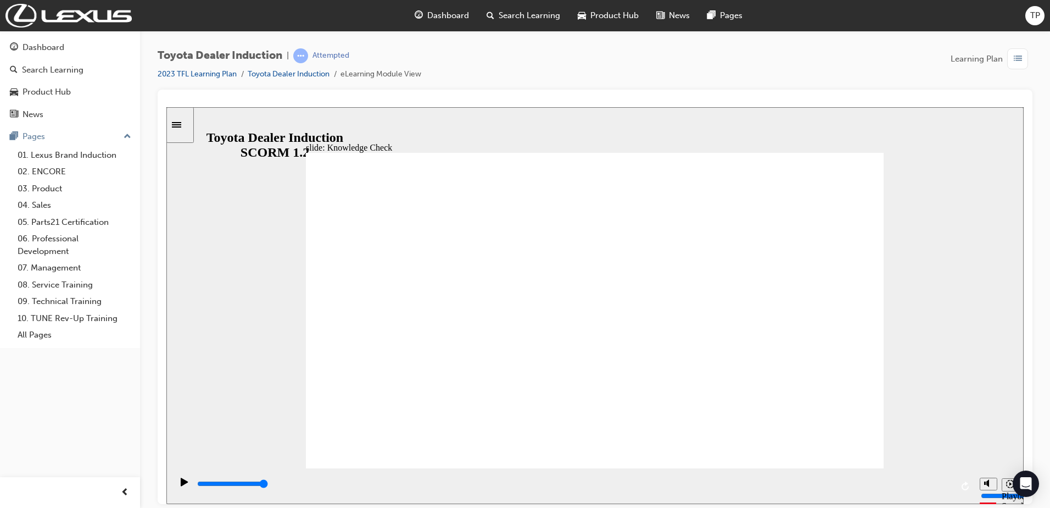
type input "5000"
type input "H"
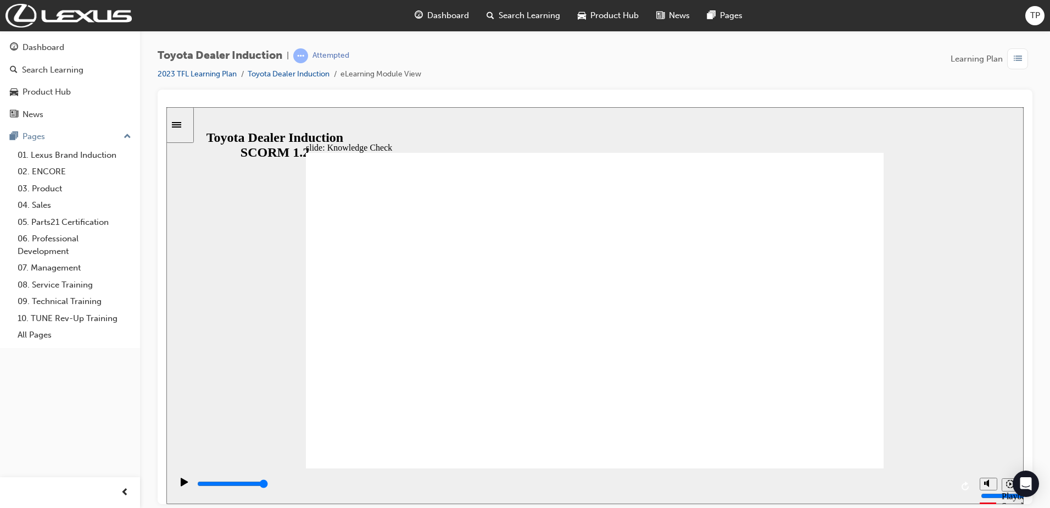
type input "H"
type input "Ha"
type input "Hap"
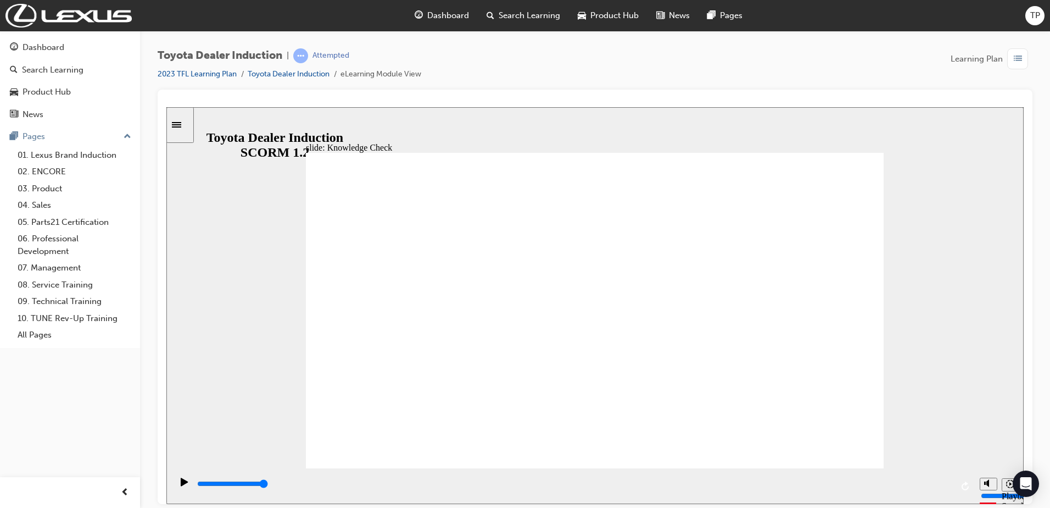
type input "Happ"
type input "Happy"
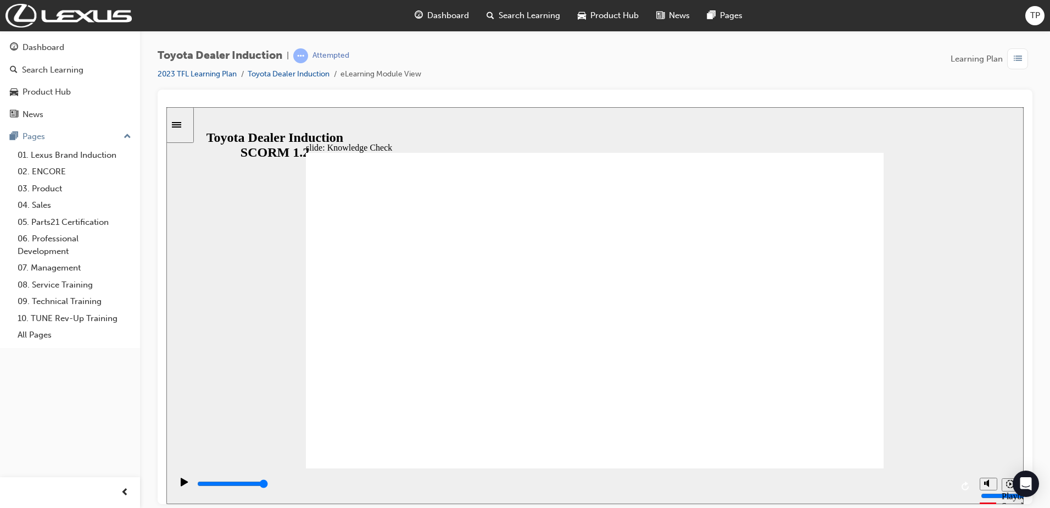
type input "Happy"
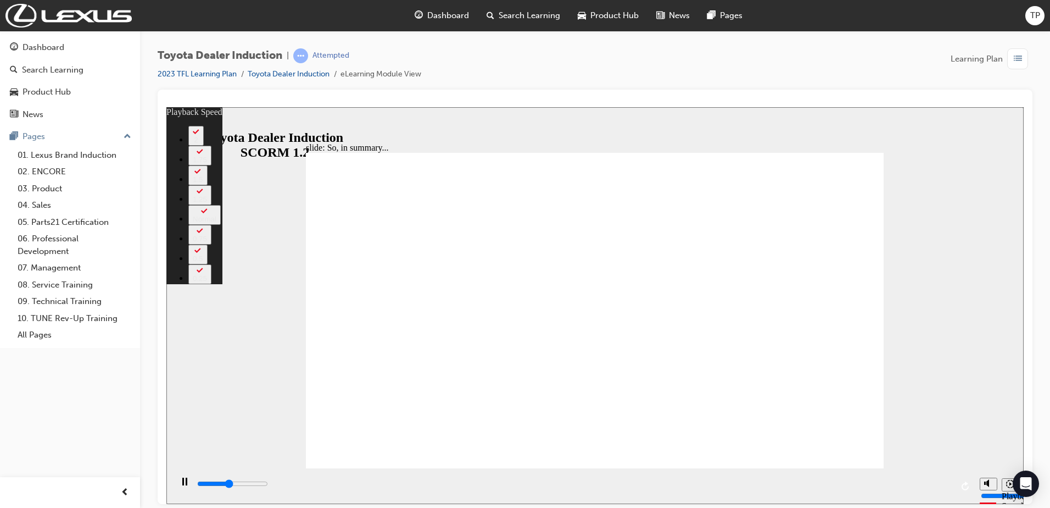
type input "2900"
type input "0"
type input "3100"
type input "0"
type input "3400"
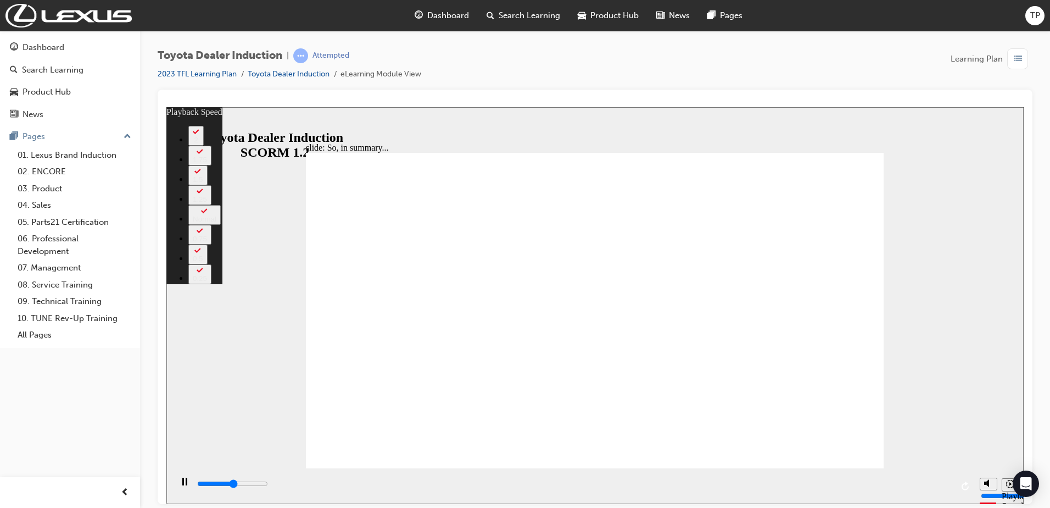
type input "1"
type input "3700"
type input "1"
type input "3900"
type input "1"
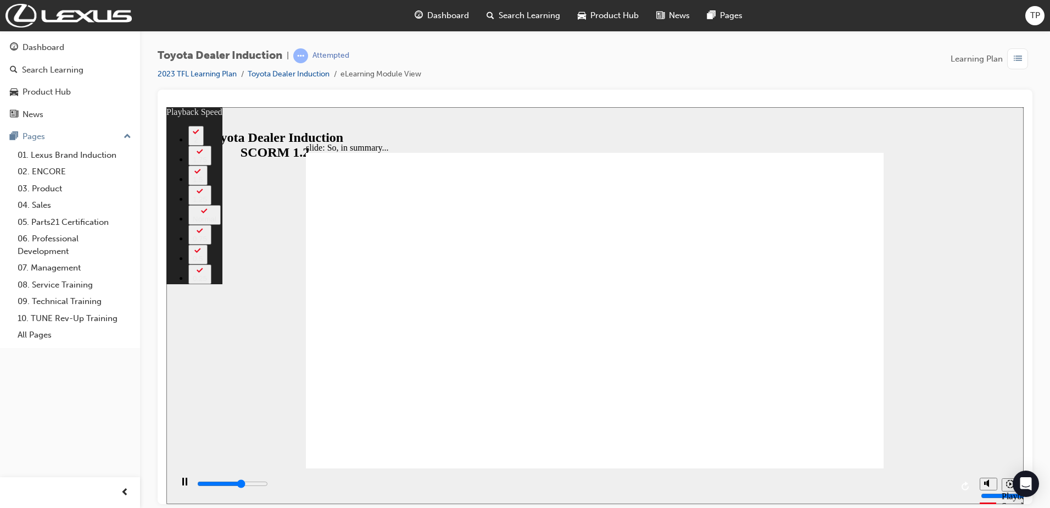
type input "4200"
type input "1"
type input "4400"
type input "2"
type input "4700"
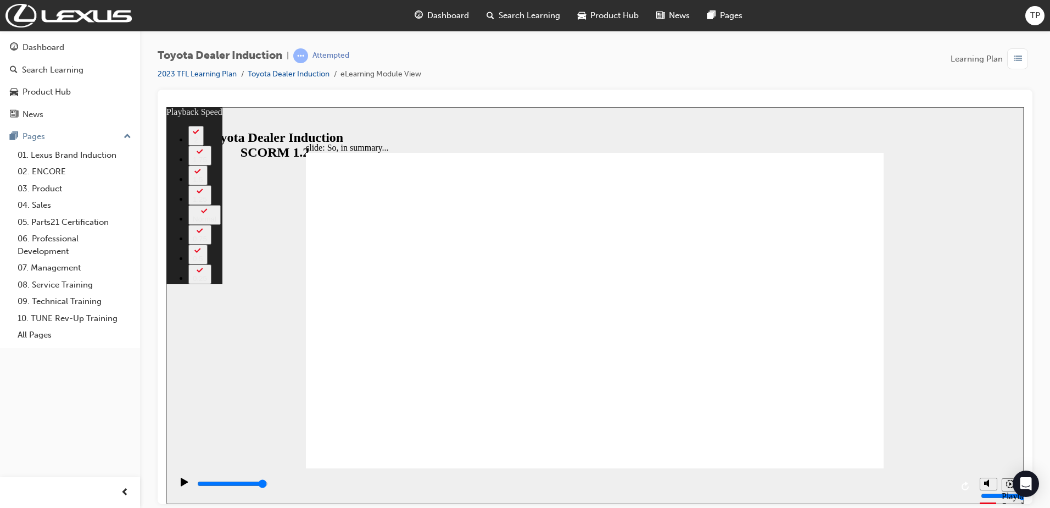
drag, startPoint x: 687, startPoint y: 447, endPoint x: 849, endPoint y: 461, distance: 163.2
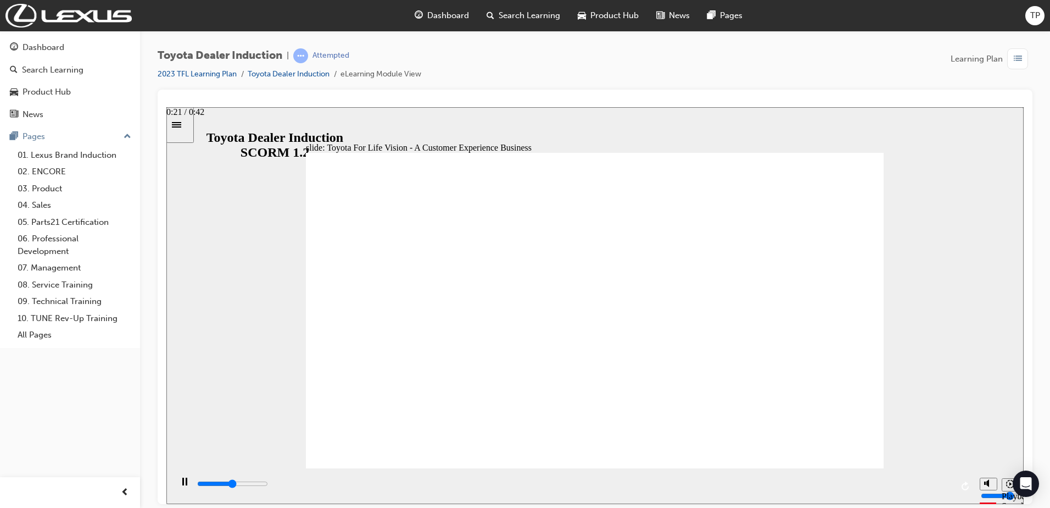
click at [268, 485] on input "slide progress" at bounding box center [232, 482] width 71 height 9
click at [625, 487] on div "playback controls" at bounding box center [574, 483] width 756 height 12
drag, startPoint x: 662, startPoint y: 485, endPoint x: 715, endPoint y: 483, distance: 52.7
click at [268, 485] on input "slide progress" at bounding box center [232, 482] width 71 height 9
click at [742, 483] on div "playback controls" at bounding box center [574, 483] width 756 height 12
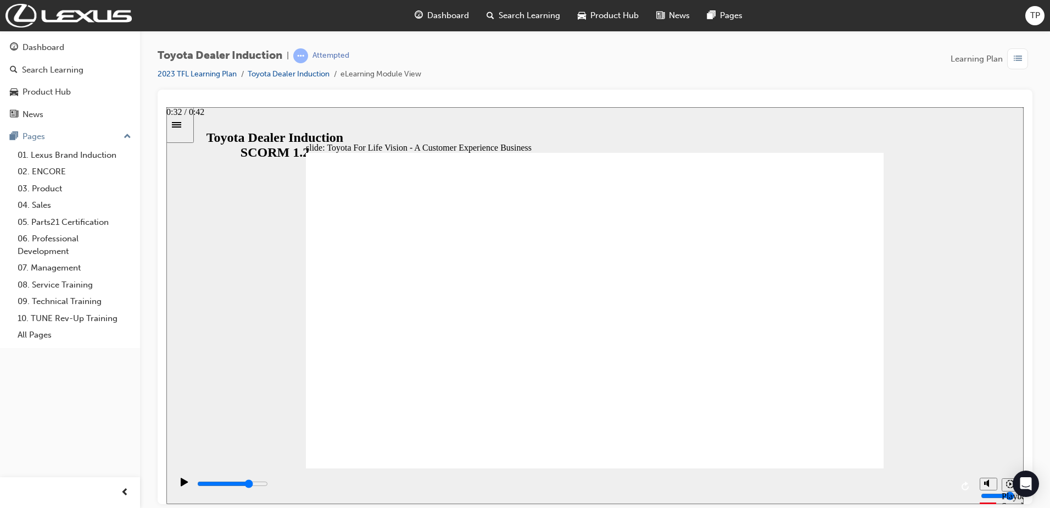
click at [268, 485] on input "slide progress" at bounding box center [232, 482] width 71 height 9
drag, startPoint x: 888, startPoint y: 485, endPoint x: 920, endPoint y: 485, distance: 31.9
click at [268, 485] on input "slide progress" at bounding box center [232, 482] width 71 height 9
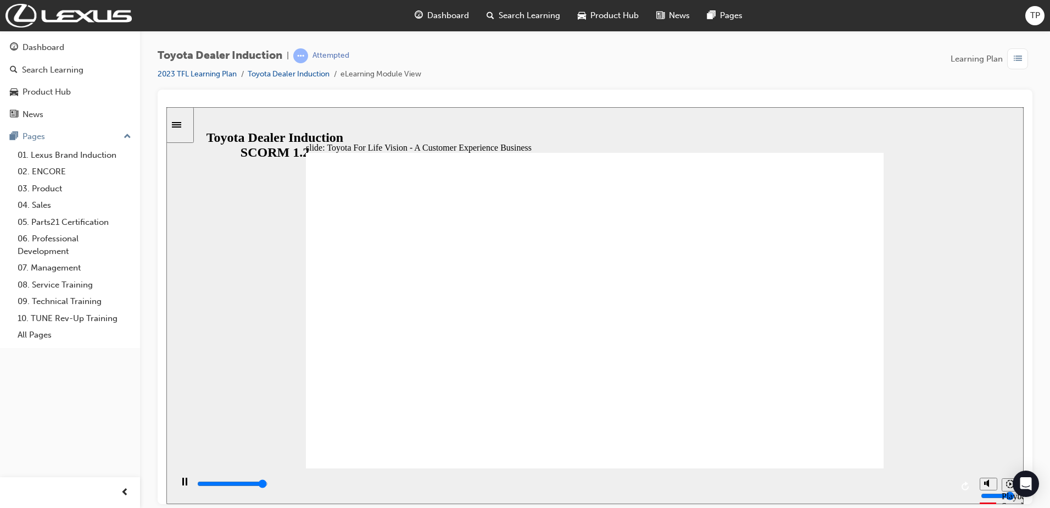
click at [953, 486] on div "playback controls" at bounding box center [573, 485] width 803 height 36
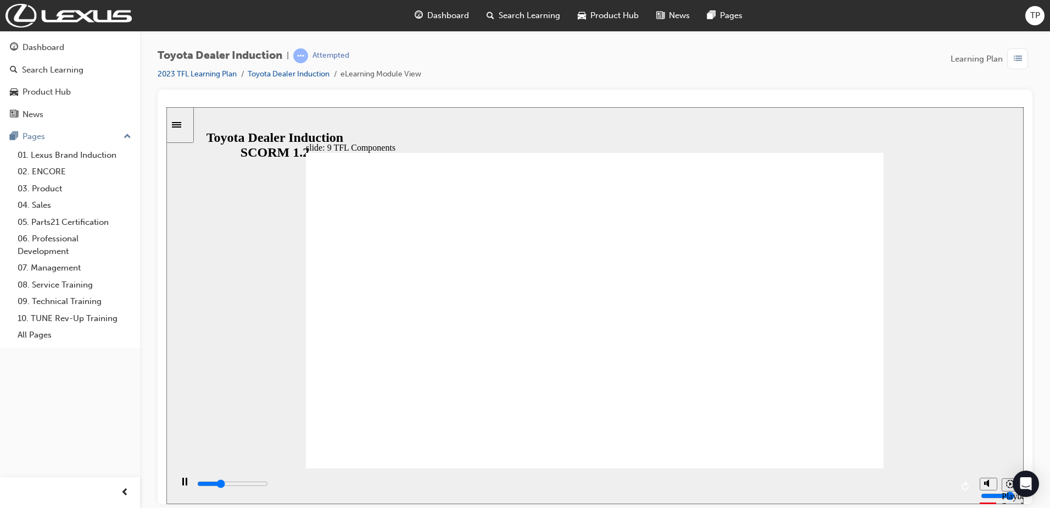
drag, startPoint x: 483, startPoint y: 420, endPoint x: 729, endPoint y: 297, distance: 274.9
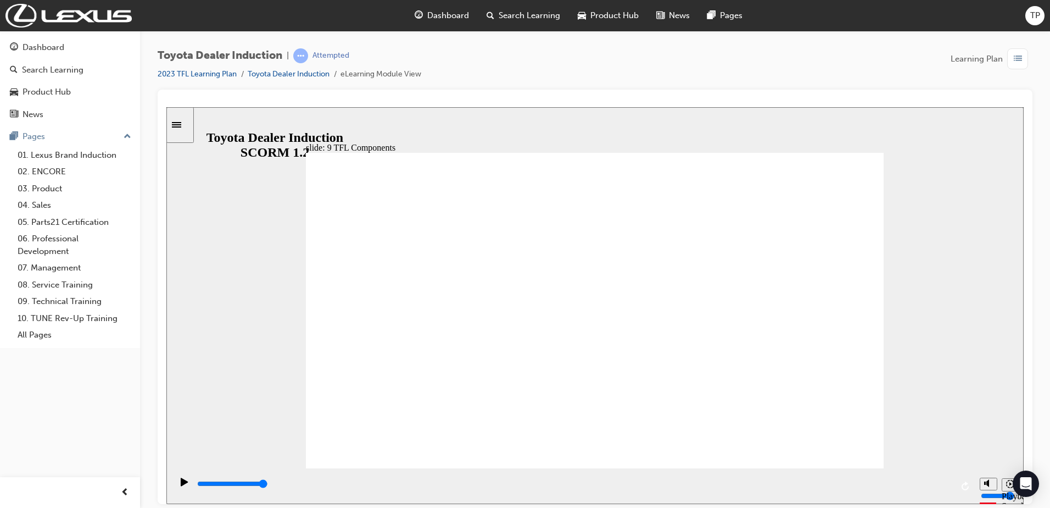
click at [350, 487] on div "playback controls" at bounding box center [574, 483] width 756 height 12
click at [268, 484] on input "slide progress" at bounding box center [232, 482] width 71 height 9
click at [537, 486] on div "playback controls" at bounding box center [574, 483] width 756 height 12
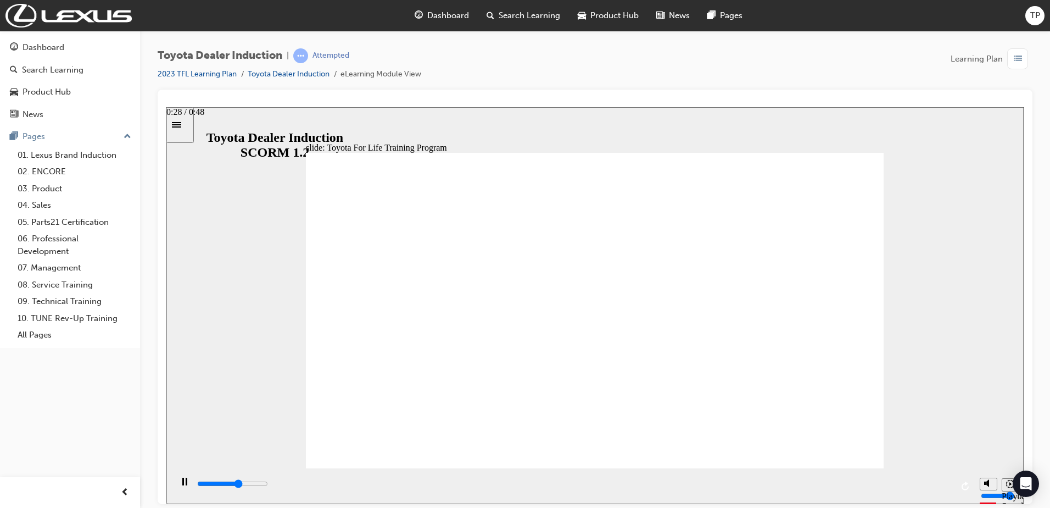
drag, startPoint x: 646, startPoint y: 483, endPoint x: 664, endPoint y: 482, distance: 17.6
click at [648, 483] on div "playback controls" at bounding box center [574, 483] width 756 height 12
drag, startPoint x: 811, startPoint y: 483, endPoint x: 894, endPoint y: 482, distance: 82.4
click at [812, 483] on div "playback controls" at bounding box center [574, 483] width 756 height 12
click at [925, 483] on div "playback controls" at bounding box center [574, 483] width 756 height 12
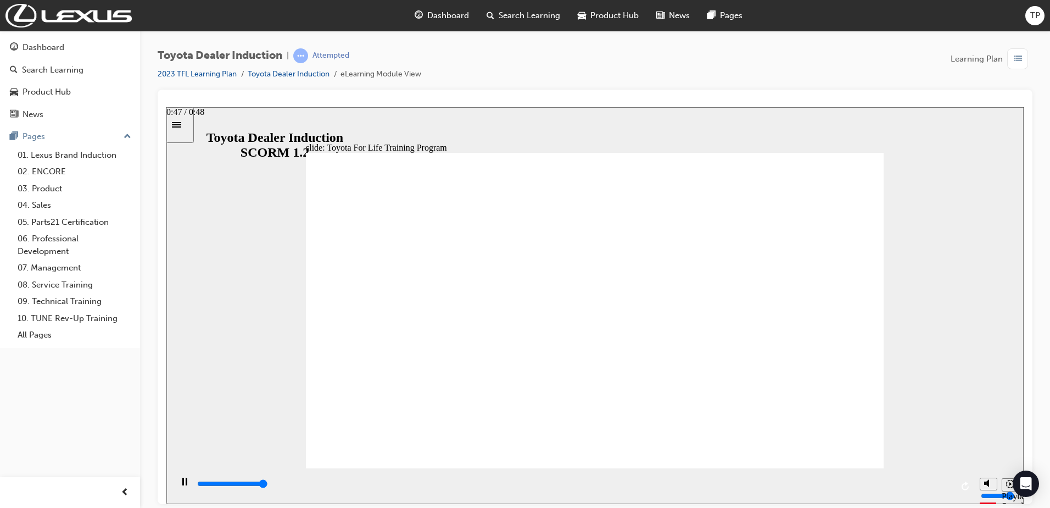
click at [268, 484] on input "slide progress" at bounding box center [232, 482] width 71 height 9
drag, startPoint x: 772, startPoint y: 363, endPoint x: 855, endPoint y: 426, distance: 104.3
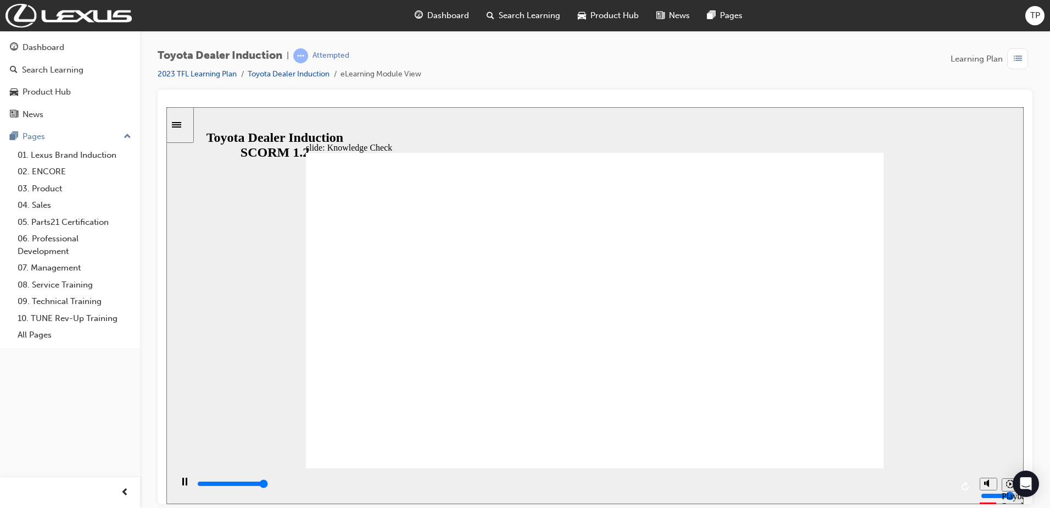
type input "5000"
radio input "true"
type input "42300"
